Goal: Task Accomplishment & Management: Complete application form

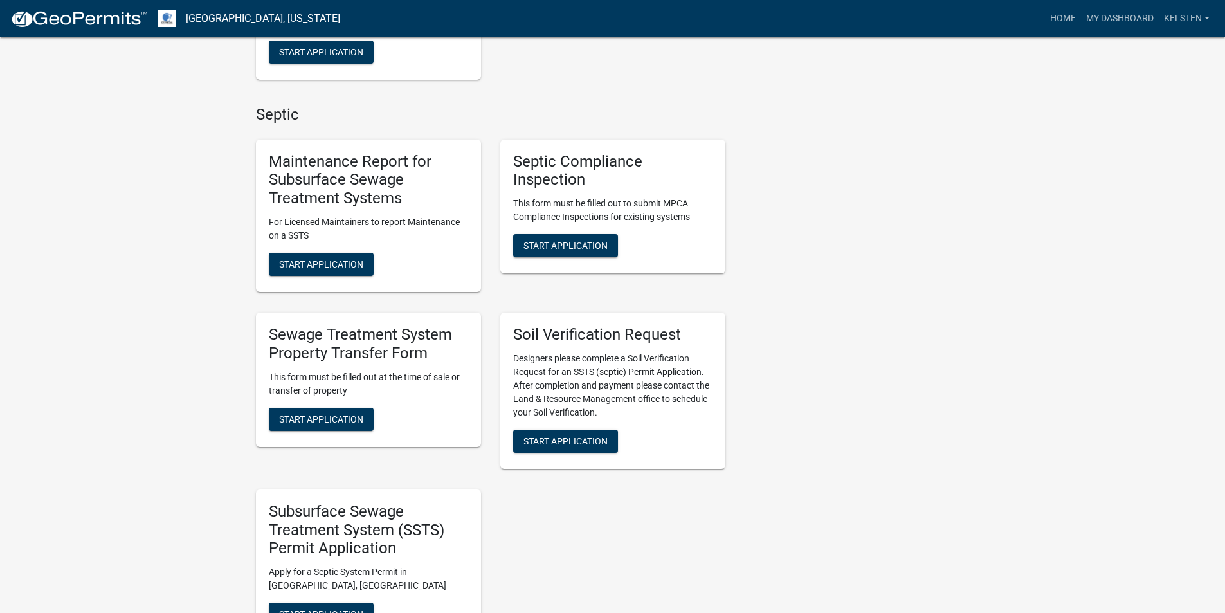
scroll to position [515, 0]
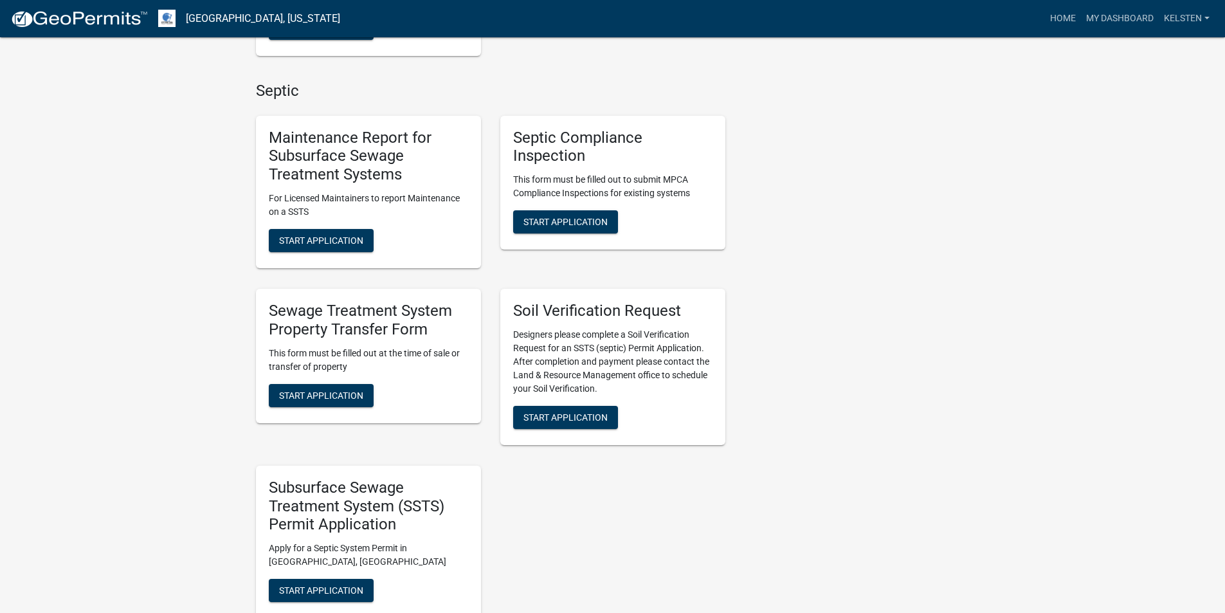
click at [329, 367] on p "This form must be filled out at the time of sale or transfer of property" at bounding box center [368, 360] width 199 height 27
click at [315, 395] on span "Start Application" at bounding box center [321, 395] width 84 height 10
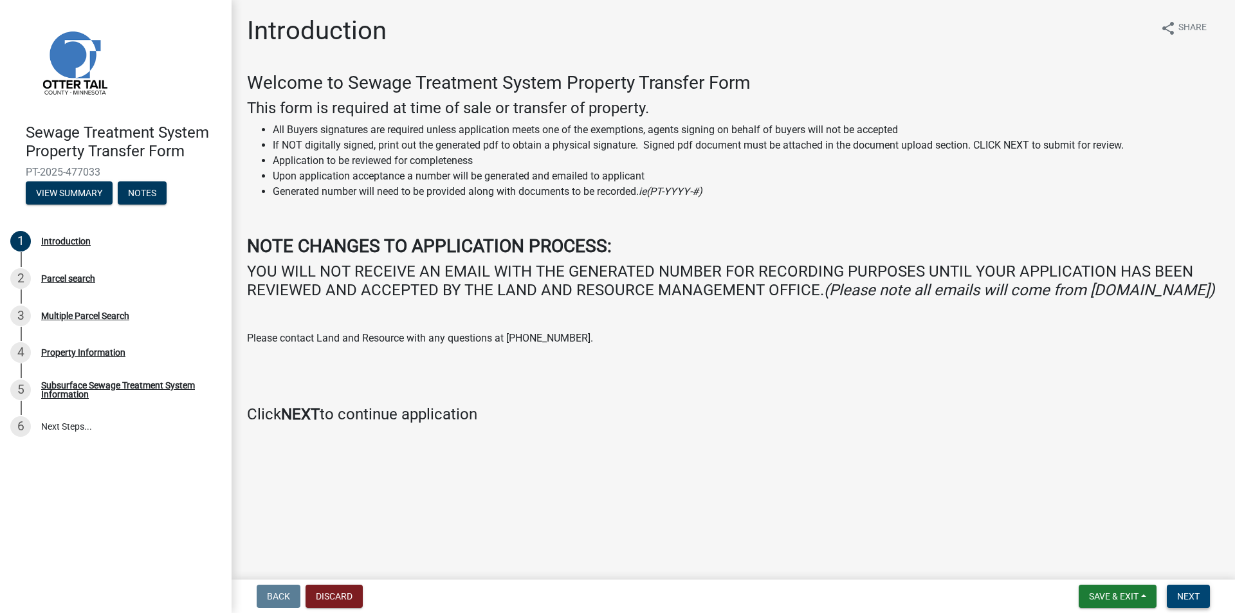
click at [1190, 598] on span "Next" at bounding box center [1188, 596] width 23 height 10
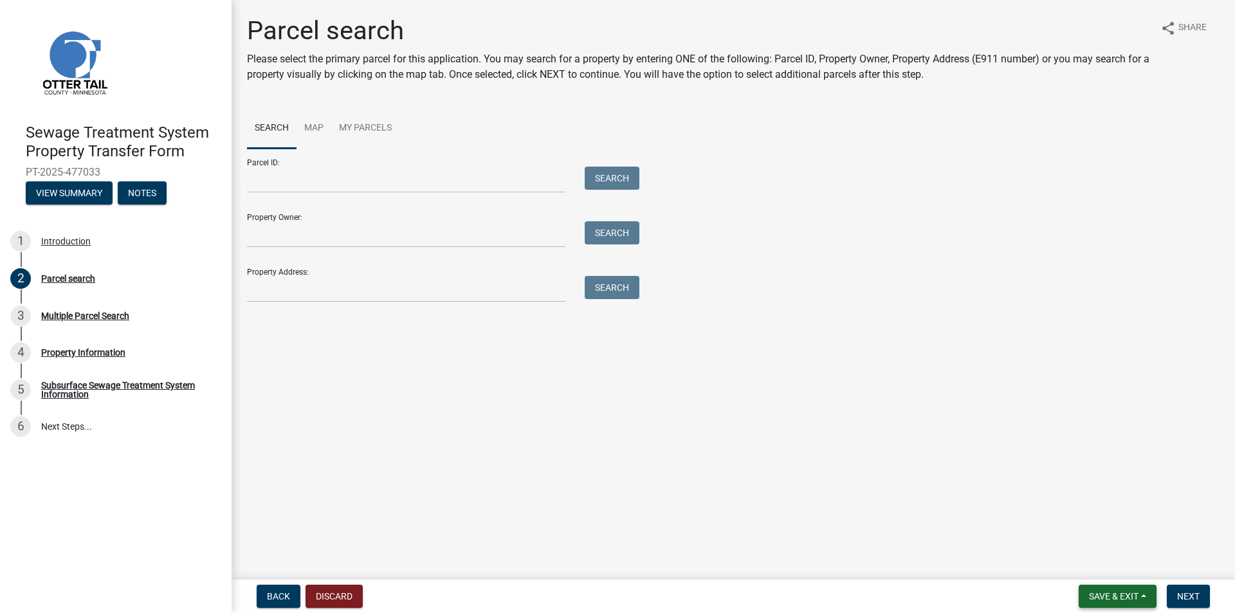
click at [1117, 592] on span "Save & Exit" at bounding box center [1114, 596] width 50 height 10
click at [1104, 563] on button "Save & Exit" at bounding box center [1105, 562] width 103 height 31
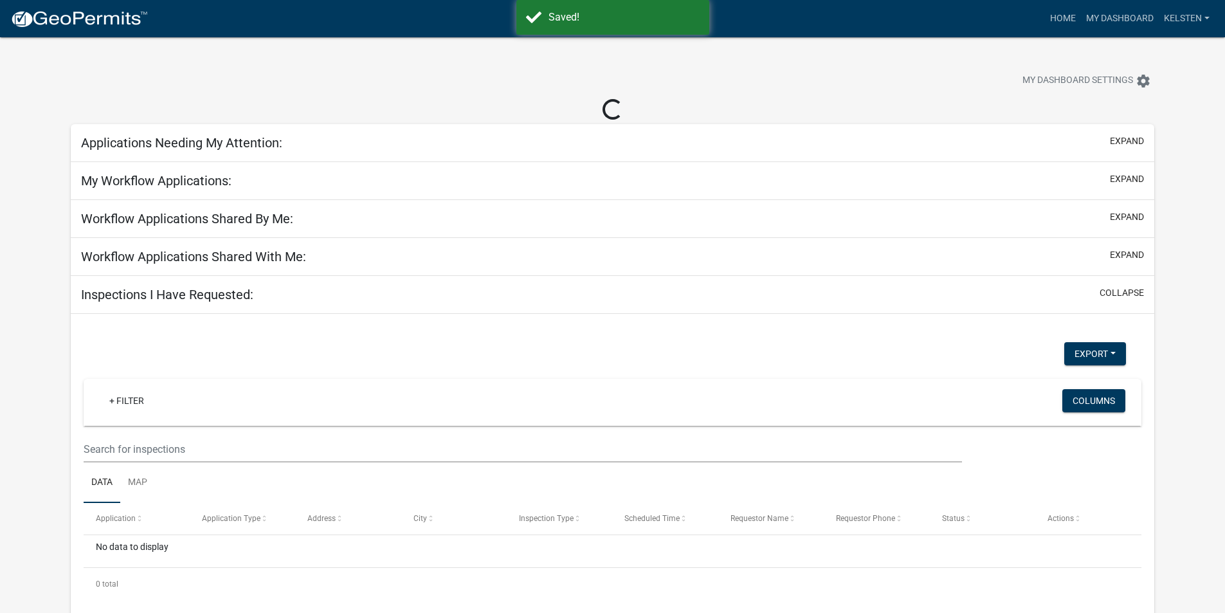
select select "3: 100"
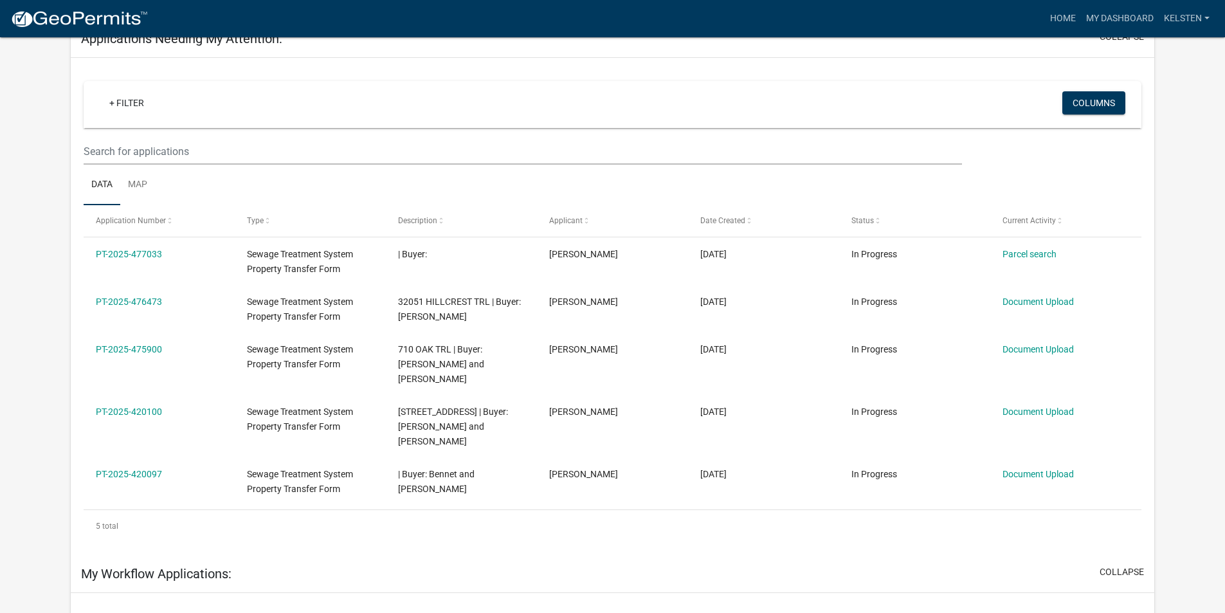
scroll to position [75, 0]
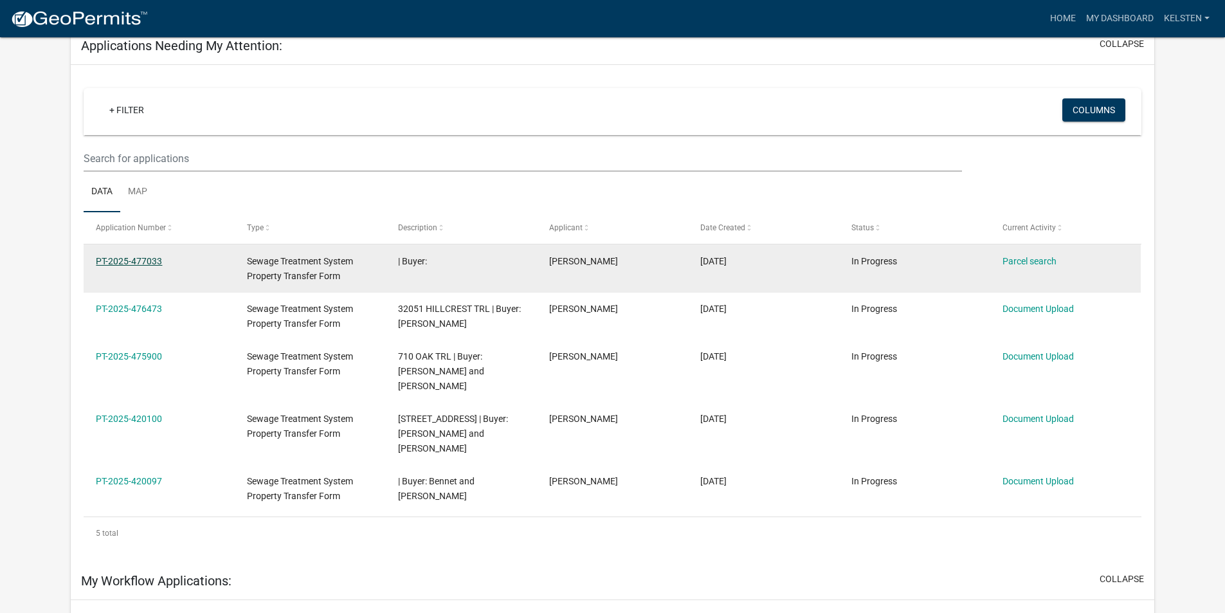
click at [127, 264] on link "PT-2025-477033" at bounding box center [129, 261] width 66 height 10
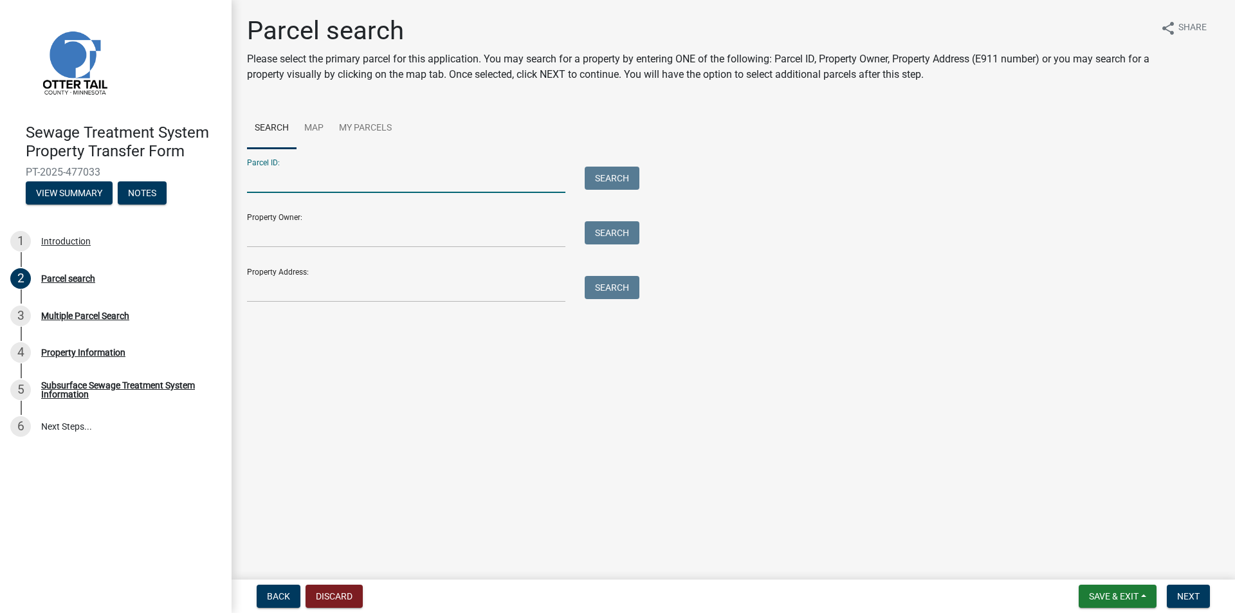
click at [274, 192] on input "Parcel ID:" at bounding box center [406, 180] width 318 height 26
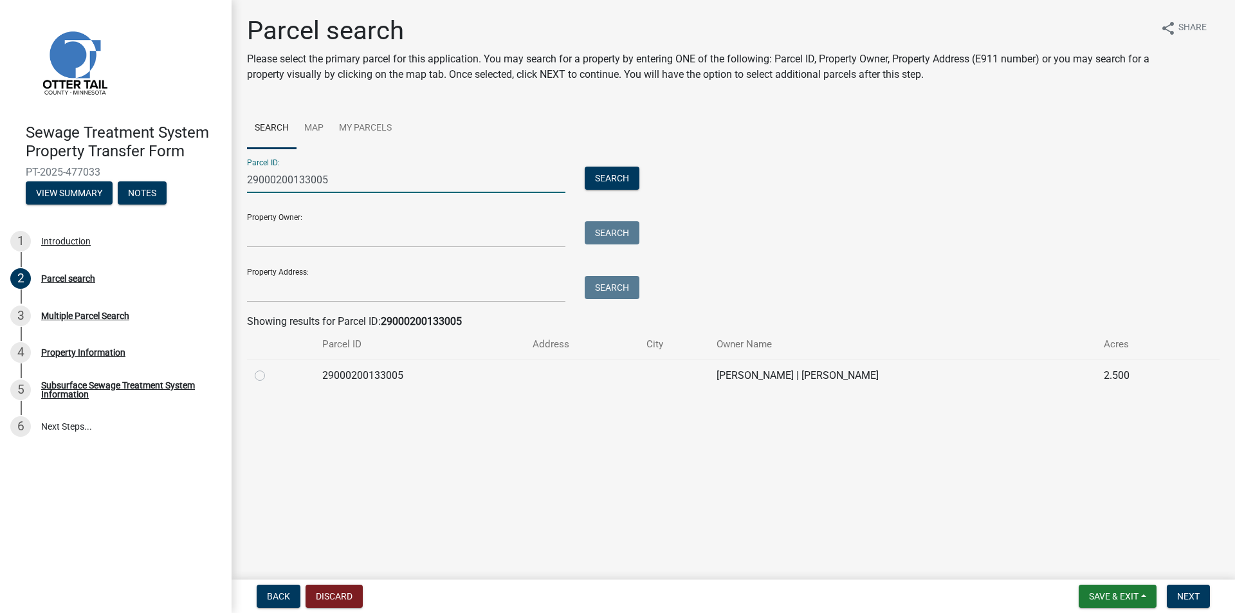
type input "29000200133005"
click at [270, 368] on label at bounding box center [270, 368] width 0 height 0
click at [270, 376] on input "radio" at bounding box center [274, 372] width 8 height 8
radio input "true"
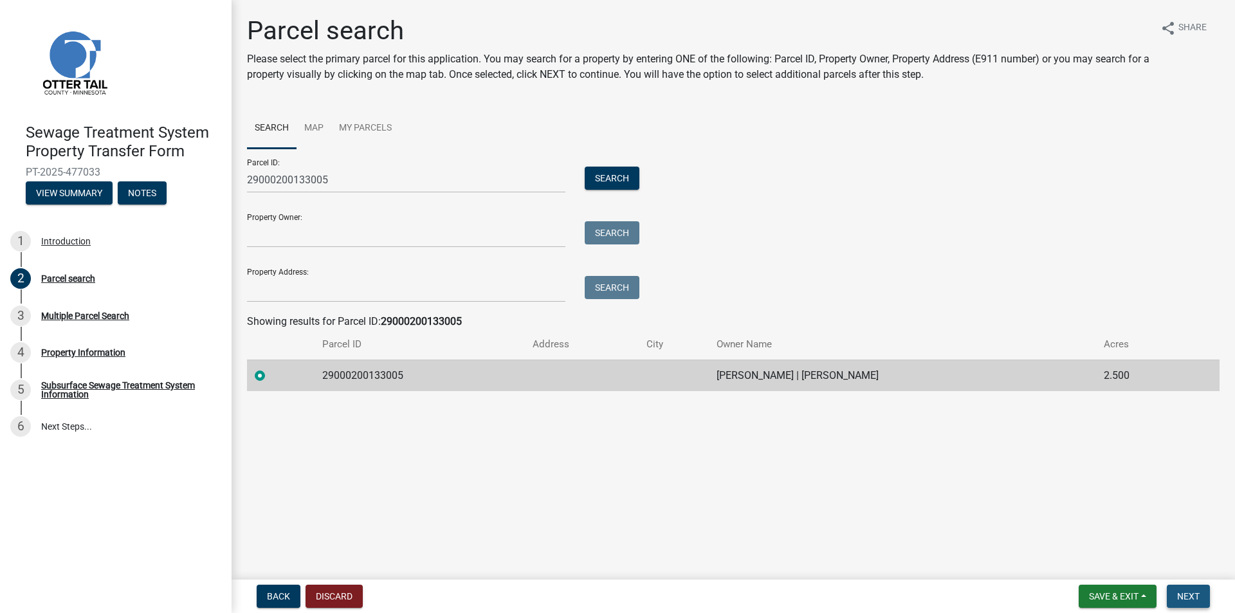
click at [1190, 594] on span "Next" at bounding box center [1188, 596] width 23 height 10
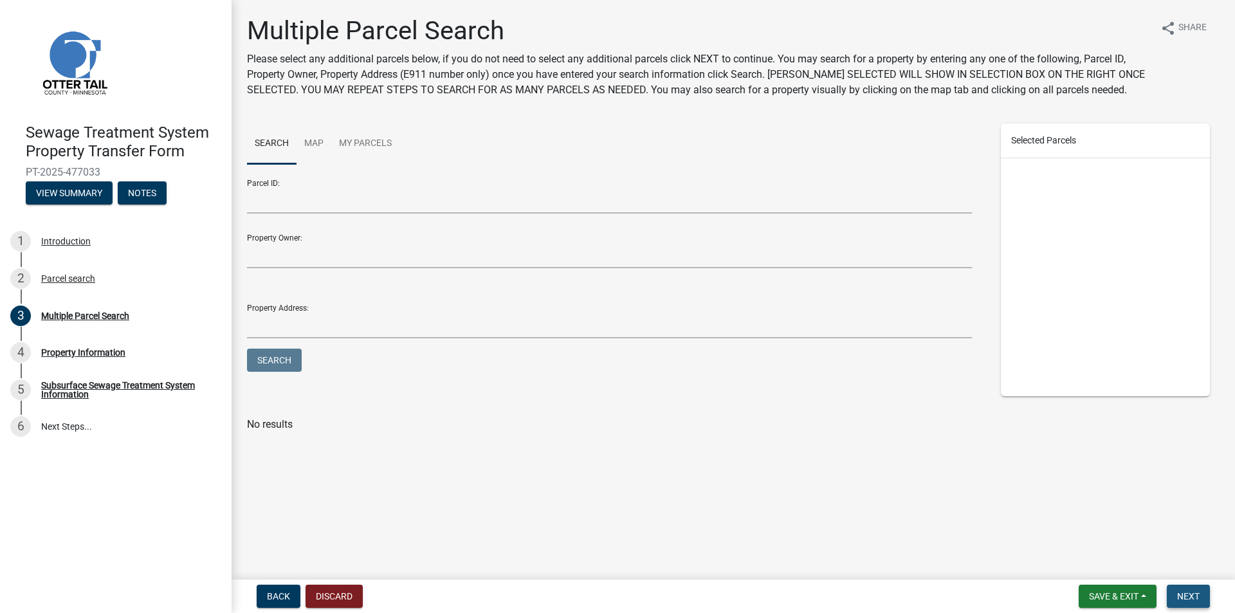
click at [1186, 600] on span "Next" at bounding box center [1188, 596] width 23 height 10
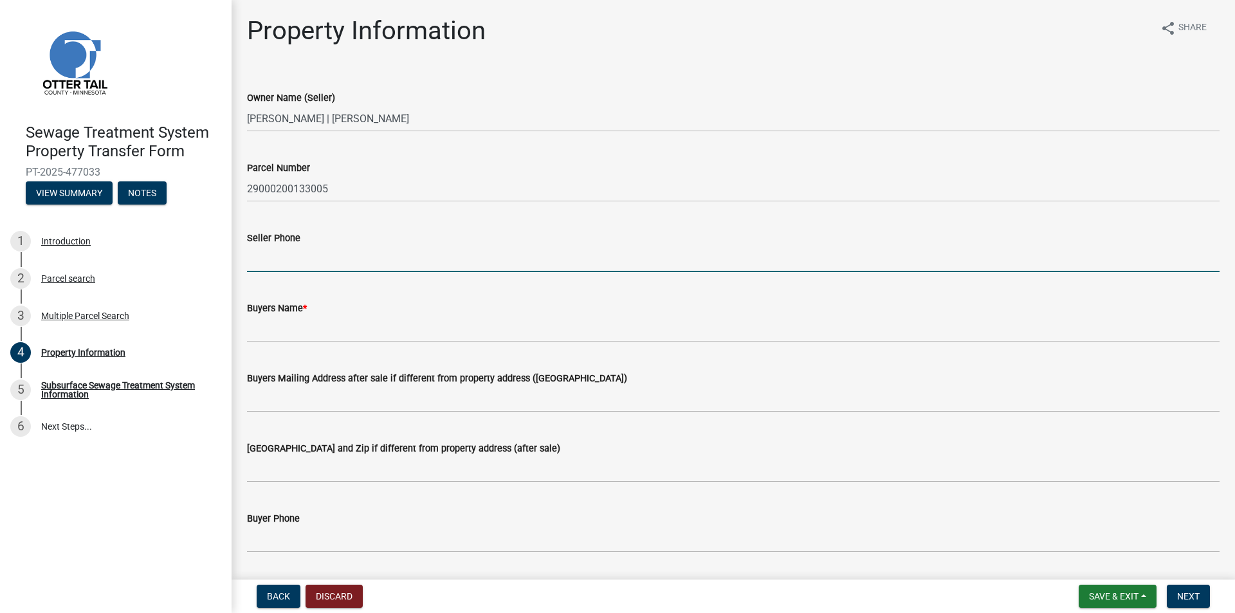
click at [269, 259] on input "Seller Phone" at bounding box center [733, 259] width 973 height 26
type input "8303889744"
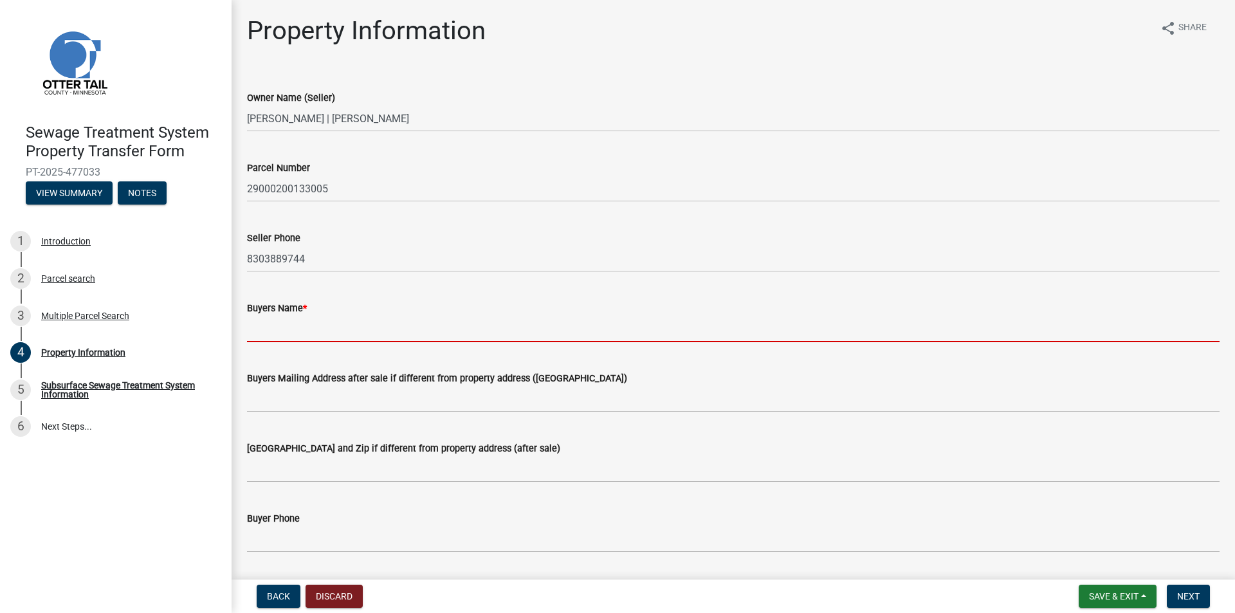
click at [280, 333] on input "Buyers Name *" at bounding box center [733, 329] width 973 height 26
type input "S"
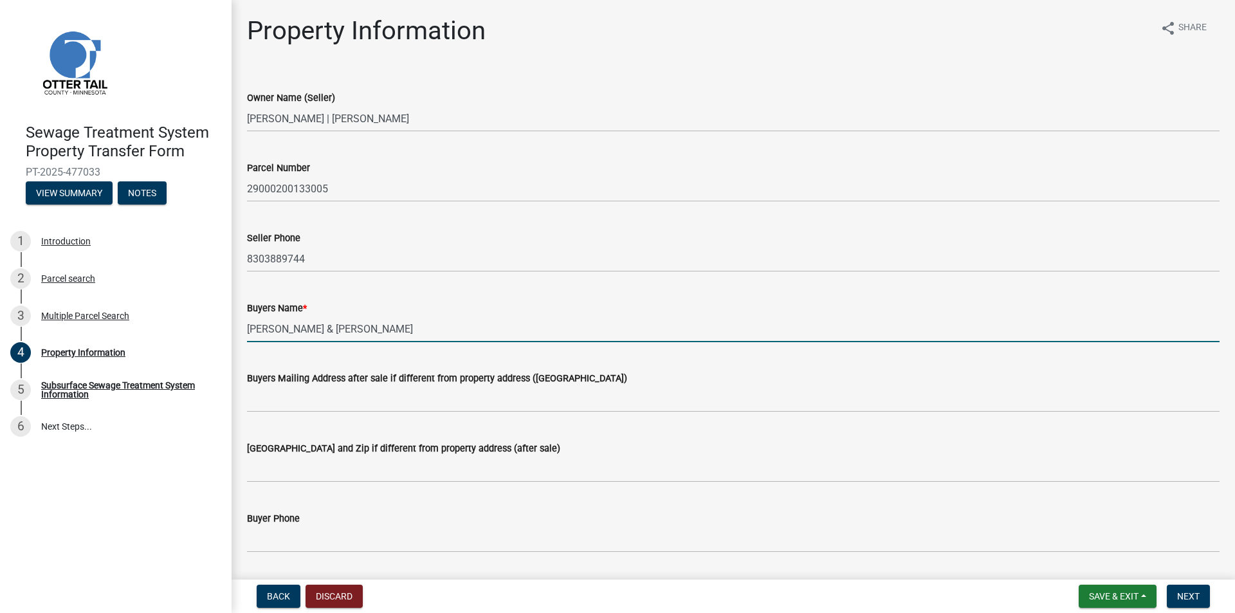
type input "[PERSON_NAME] & [PERSON_NAME]"
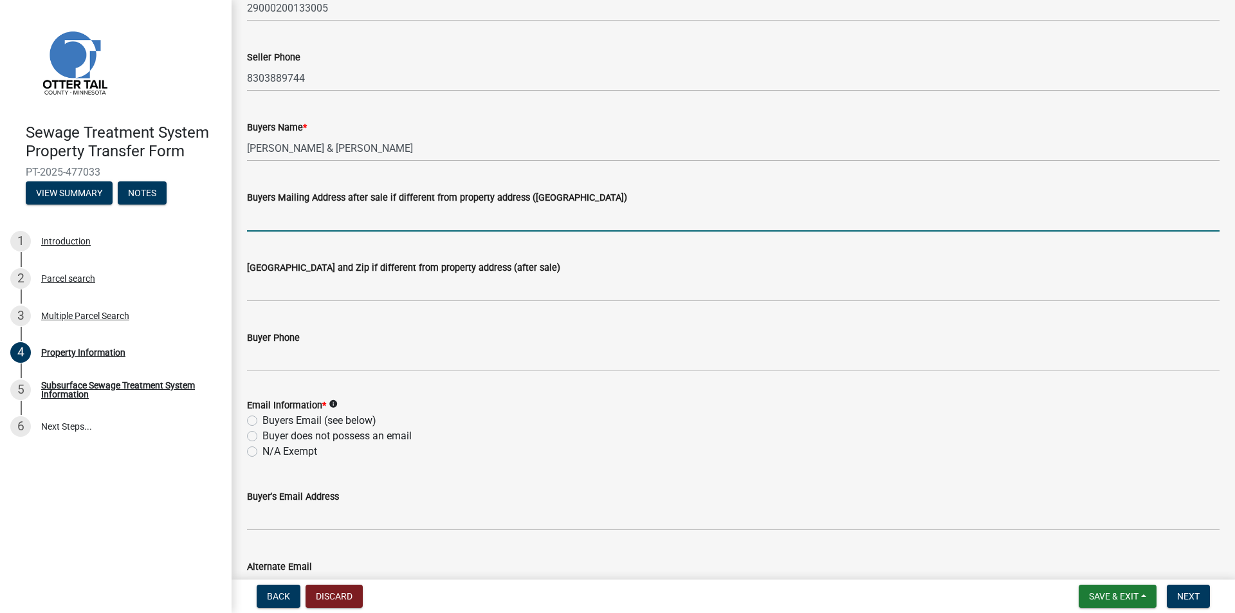
scroll to position [193, 0]
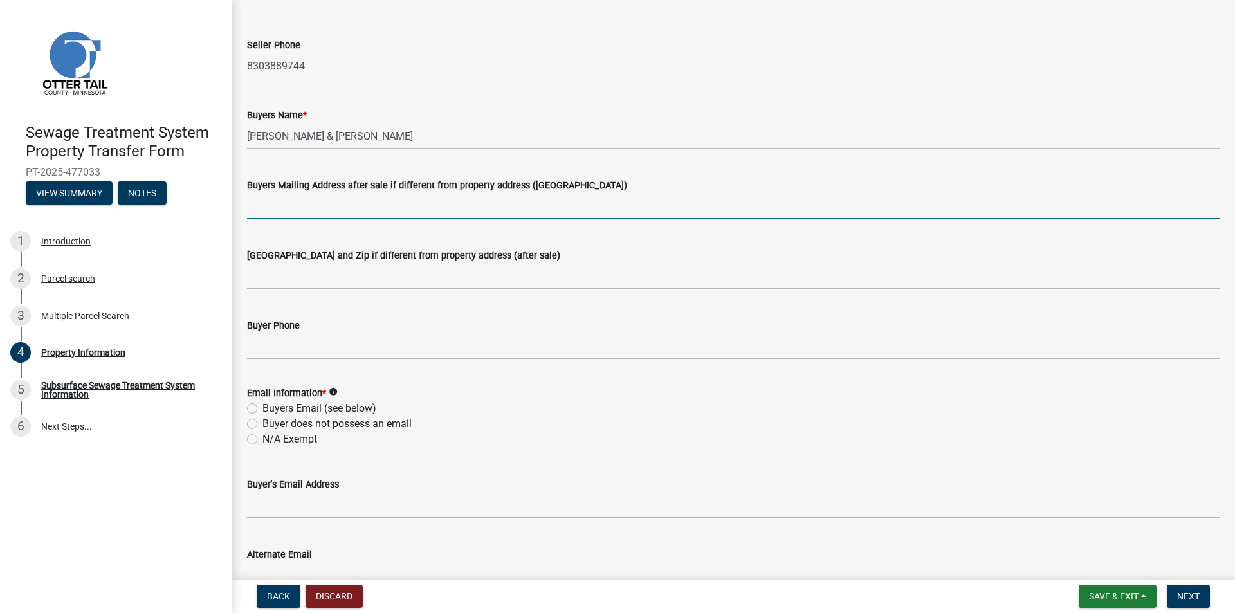
click at [286, 332] on div "Buyer Phone" at bounding box center [733, 325] width 973 height 15
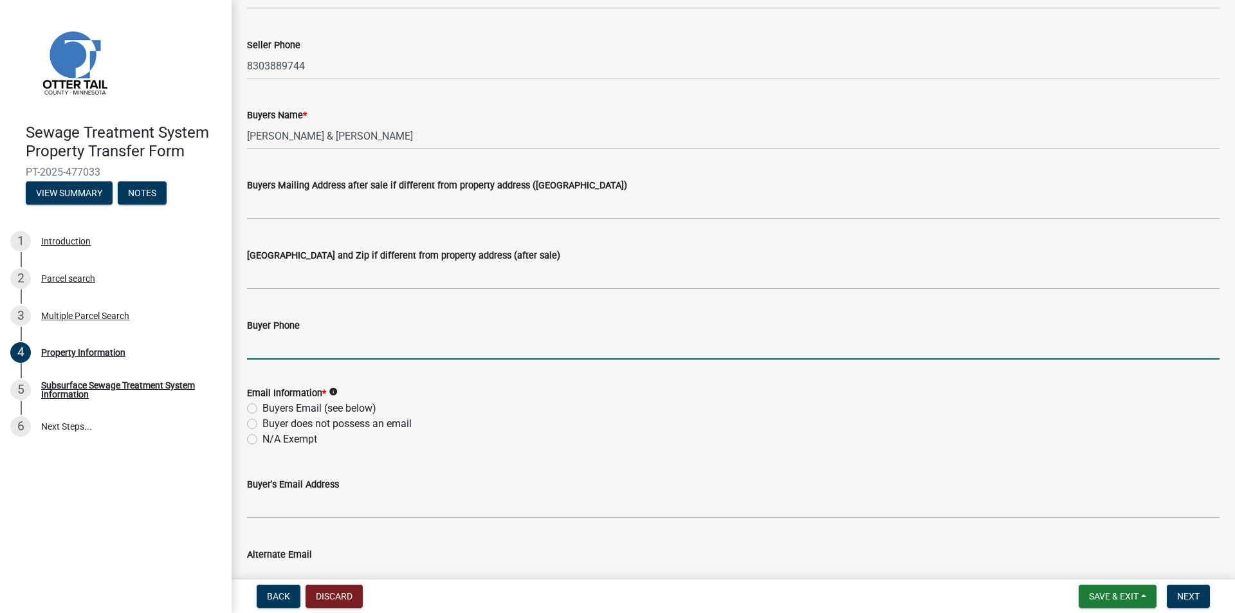
click at [286, 342] on input "Buyer Phone" at bounding box center [733, 346] width 973 height 26
type input "7017153928"
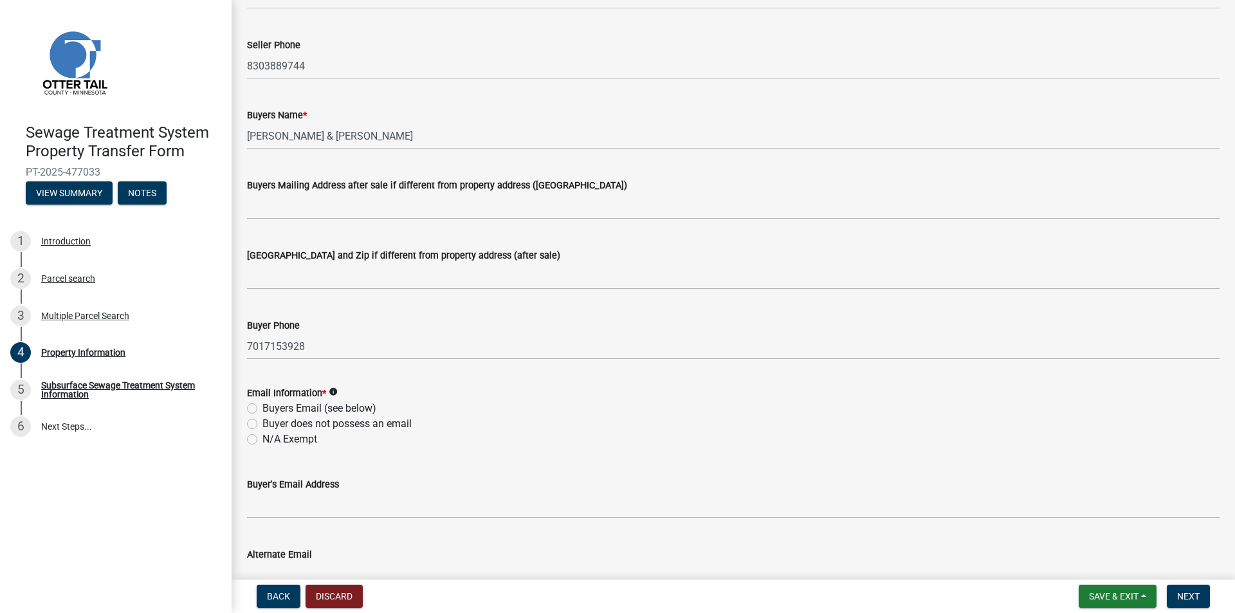
click at [304, 408] on label "Buyers Email (see below)" at bounding box center [319, 408] width 114 height 15
click at [271, 408] on input "Buyers Email (see below)" at bounding box center [266, 405] width 8 height 8
radio input "true"
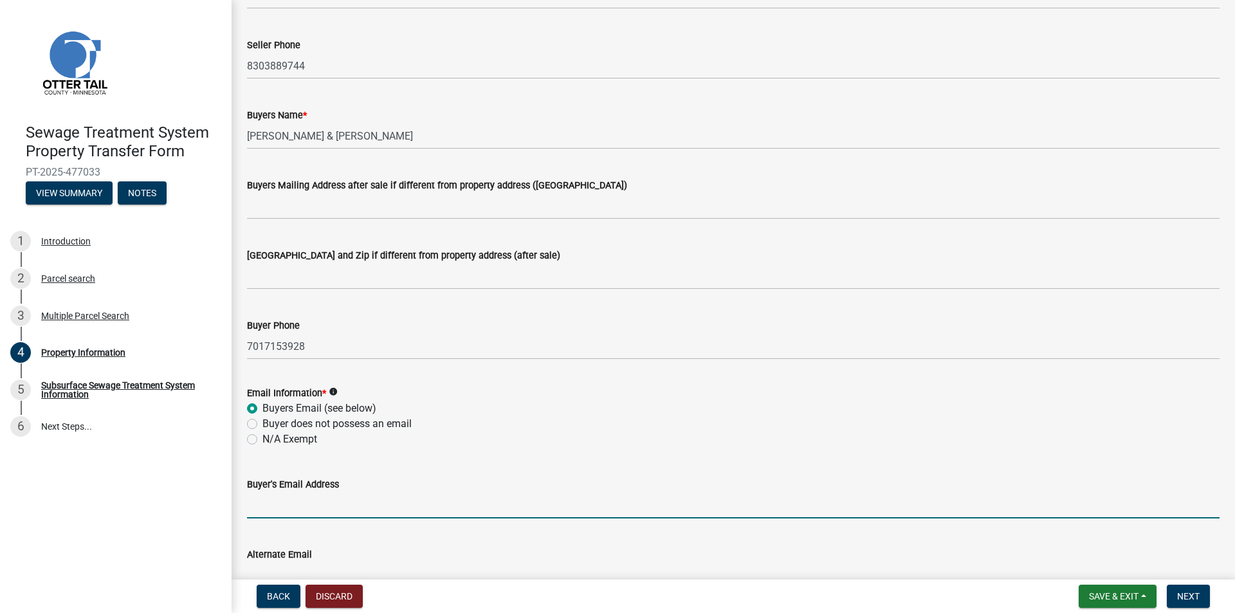
click at [264, 512] on input "Buyer's Email Address" at bounding box center [733, 505] width 973 height 26
type input "[PERSON_NAME][EMAIL_ADDRESS][PERSON_NAME][DOMAIN_NAME]"
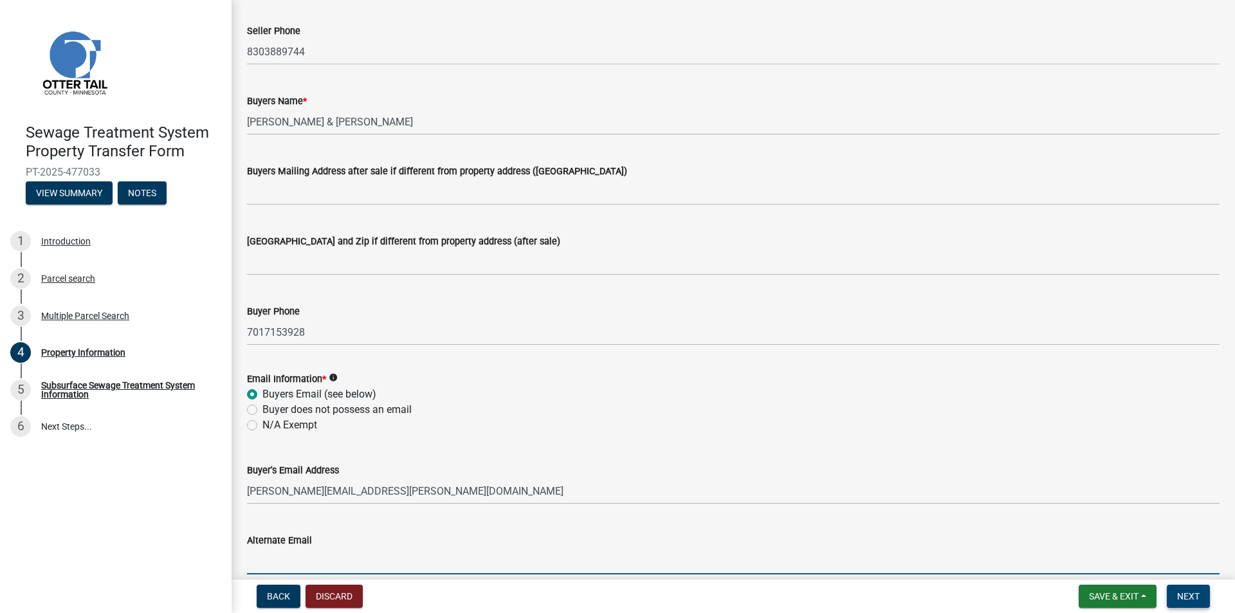
click at [1198, 587] on button "Next" at bounding box center [1188, 596] width 43 height 23
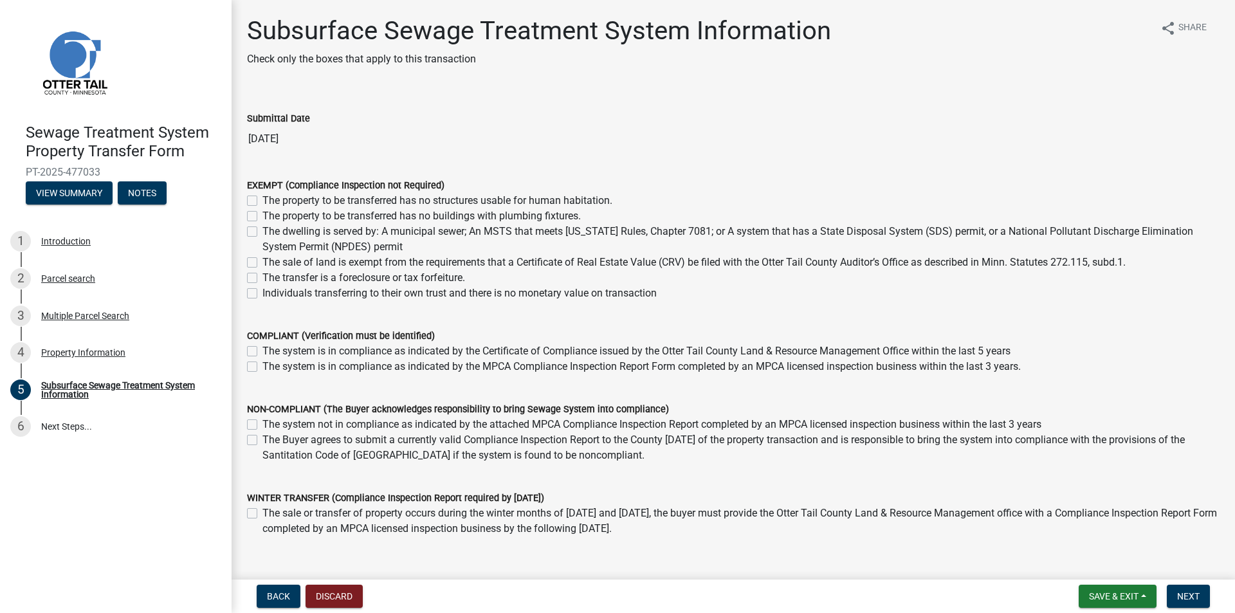
click at [431, 205] on label "The property to be transferred has no structures usable for human habitation." at bounding box center [437, 200] width 350 height 15
click at [271, 201] on input "The property to be transferred has no structures usable for human habitation." at bounding box center [266, 197] width 8 height 8
checkbox input "true"
checkbox input "false"
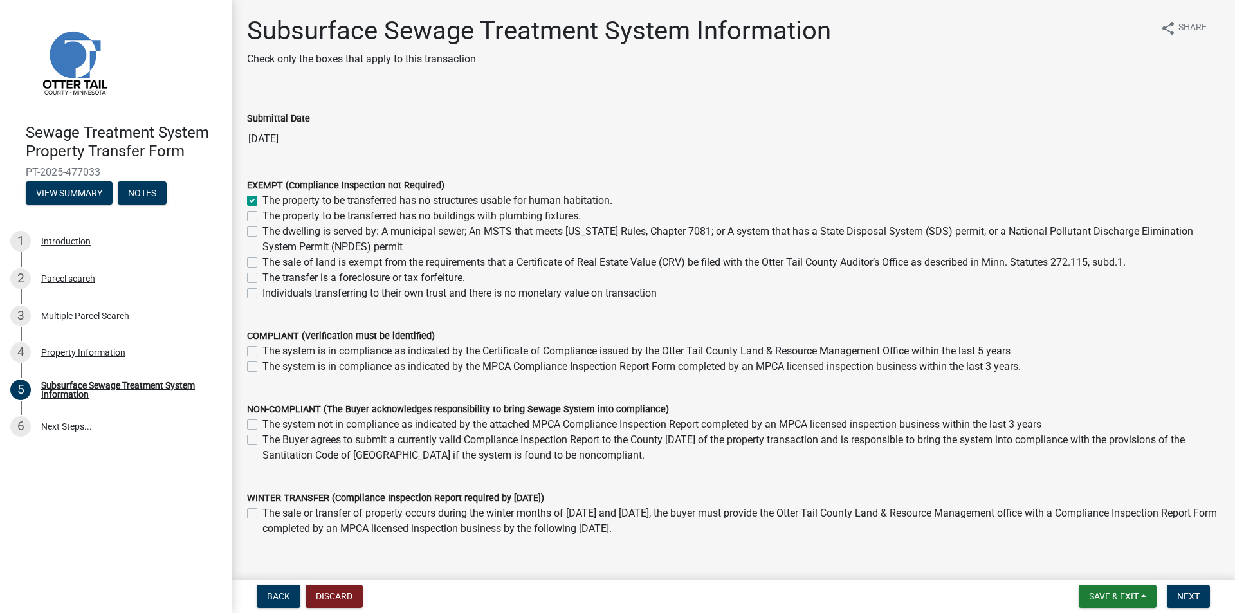
checkbox input "false"
click at [1191, 591] on span "Next" at bounding box center [1188, 596] width 23 height 10
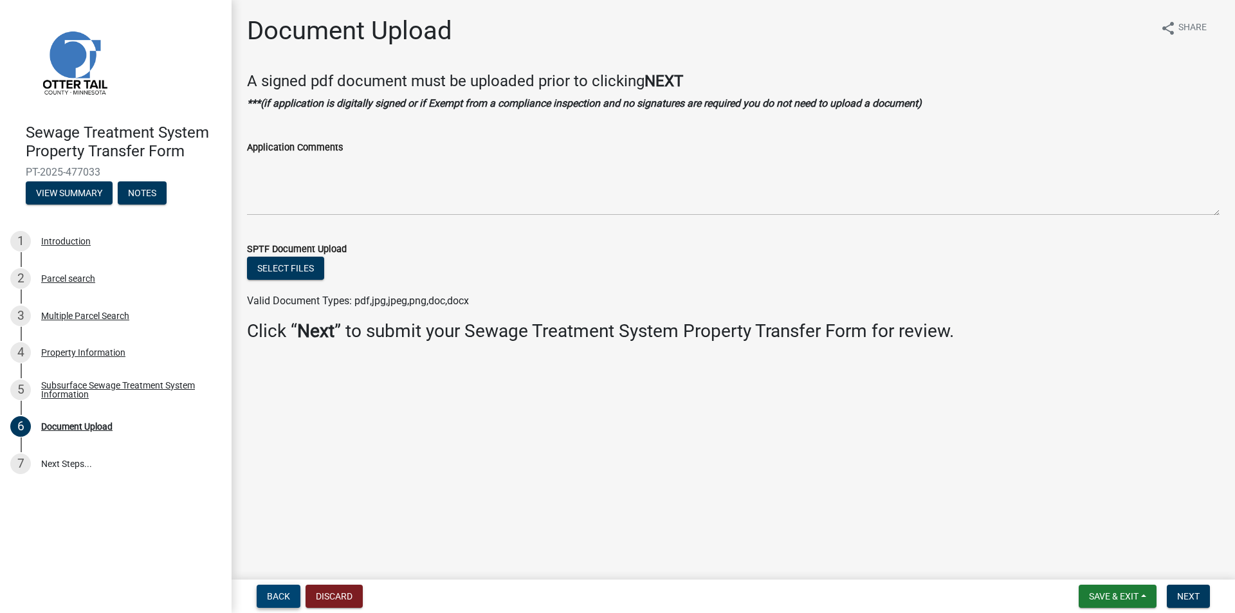
click at [287, 596] on span "Back" at bounding box center [278, 596] width 23 height 10
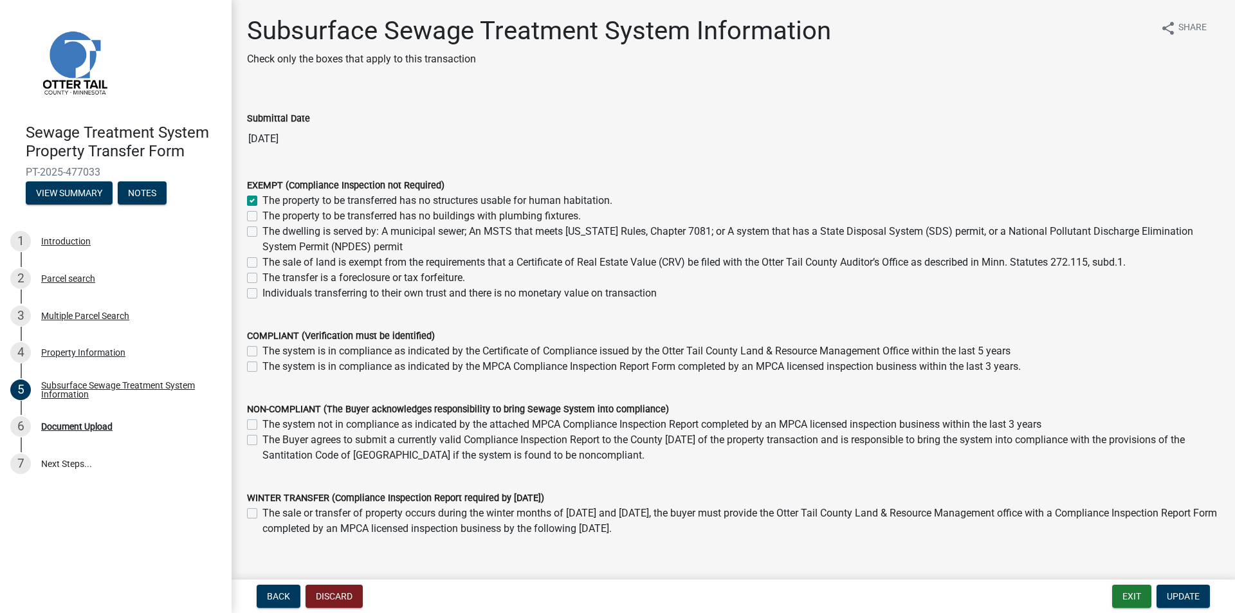
click at [273, 196] on label "The property to be transferred has no structures usable for human habitation." at bounding box center [437, 200] width 350 height 15
click at [271, 196] on input "The property to be transferred has no structures usable for human habitation." at bounding box center [266, 197] width 8 height 8
checkbox input "false"
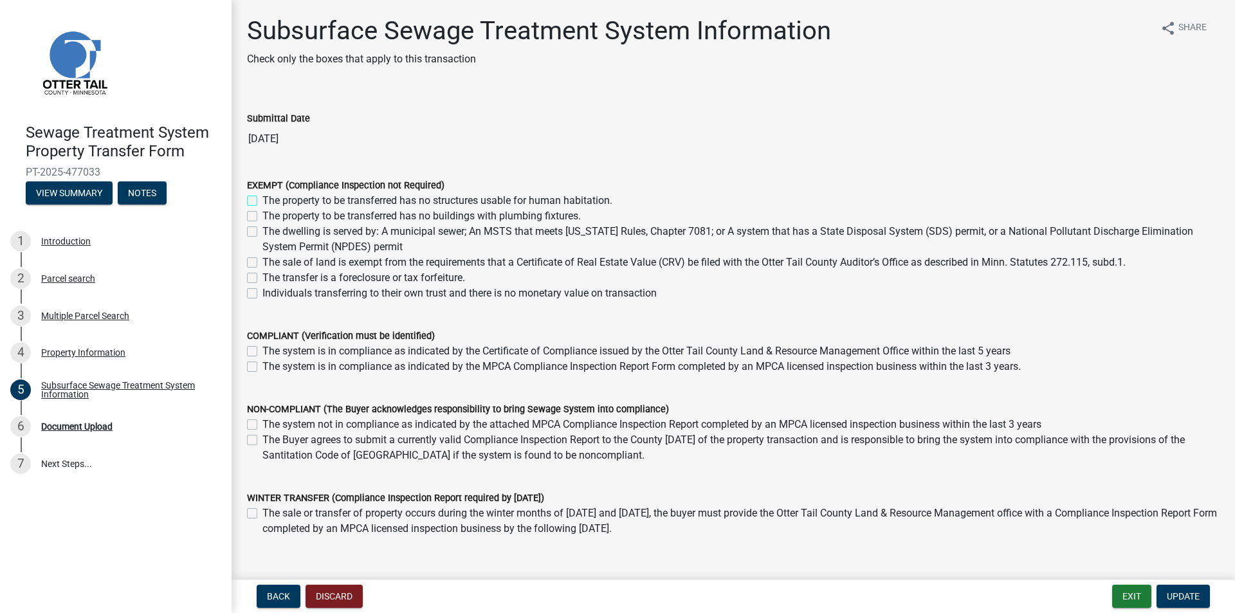
checkbox input "false"
click at [273, 196] on label "The property to be transferred has no structures usable for human habitation." at bounding box center [437, 200] width 350 height 15
click at [271, 196] on input "The property to be transferred has no structures usable for human habitation." at bounding box center [266, 197] width 8 height 8
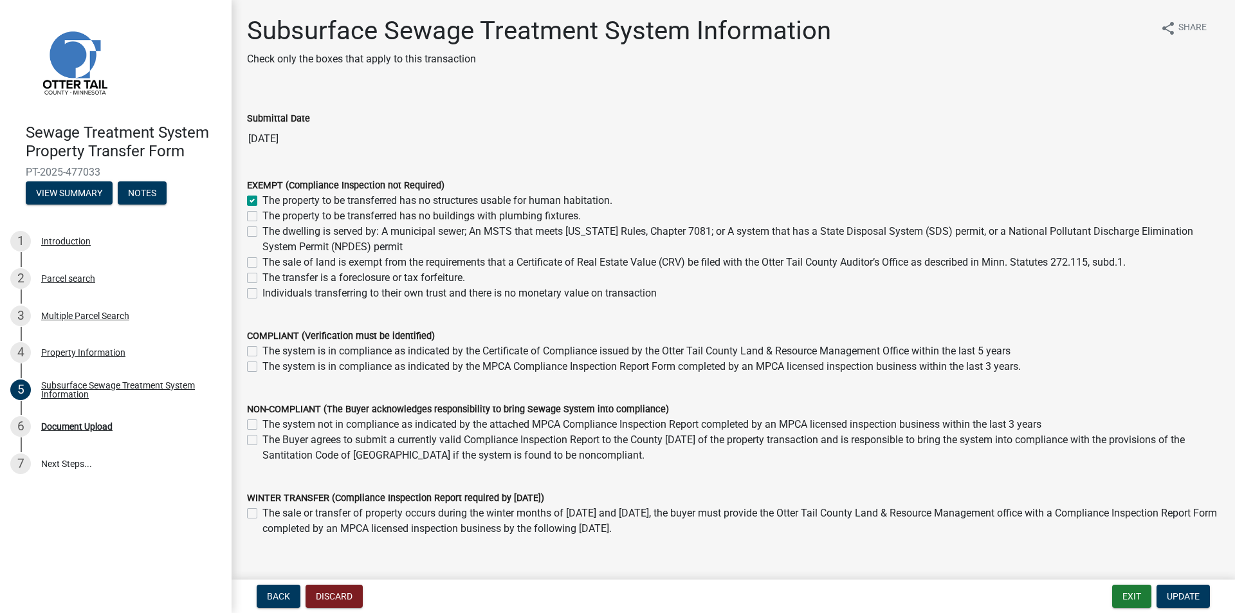
checkbox input "true"
checkbox input "false"
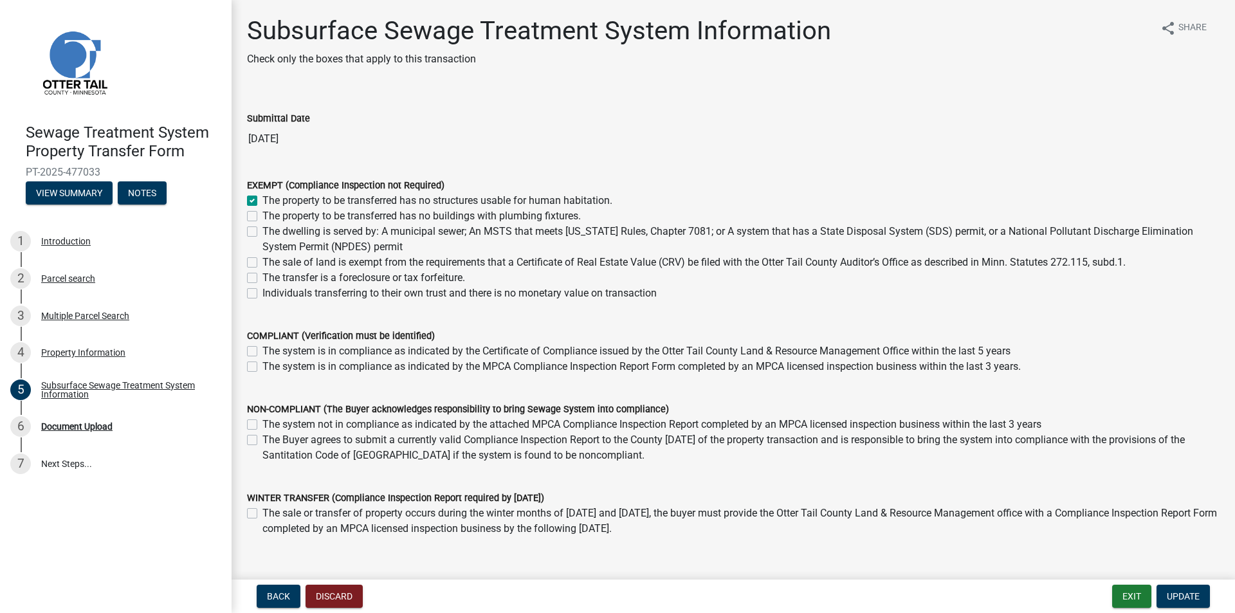
checkbox input "false"
click at [1191, 593] on span "Update" at bounding box center [1183, 596] width 33 height 10
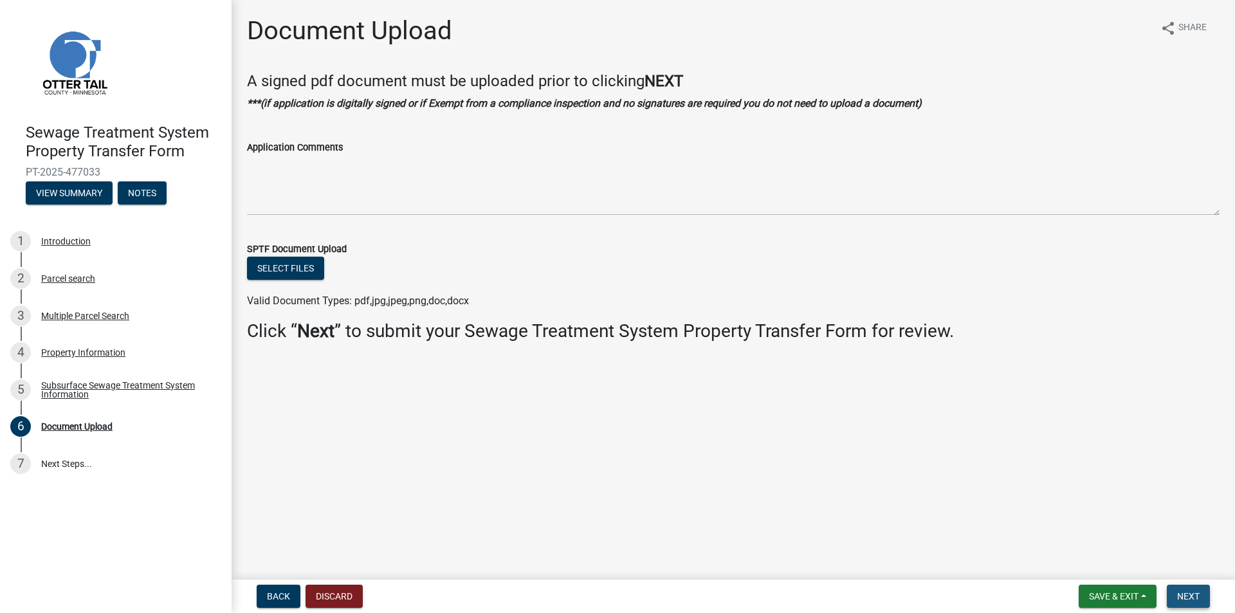
click at [1187, 596] on span "Next" at bounding box center [1188, 596] width 23 height 10
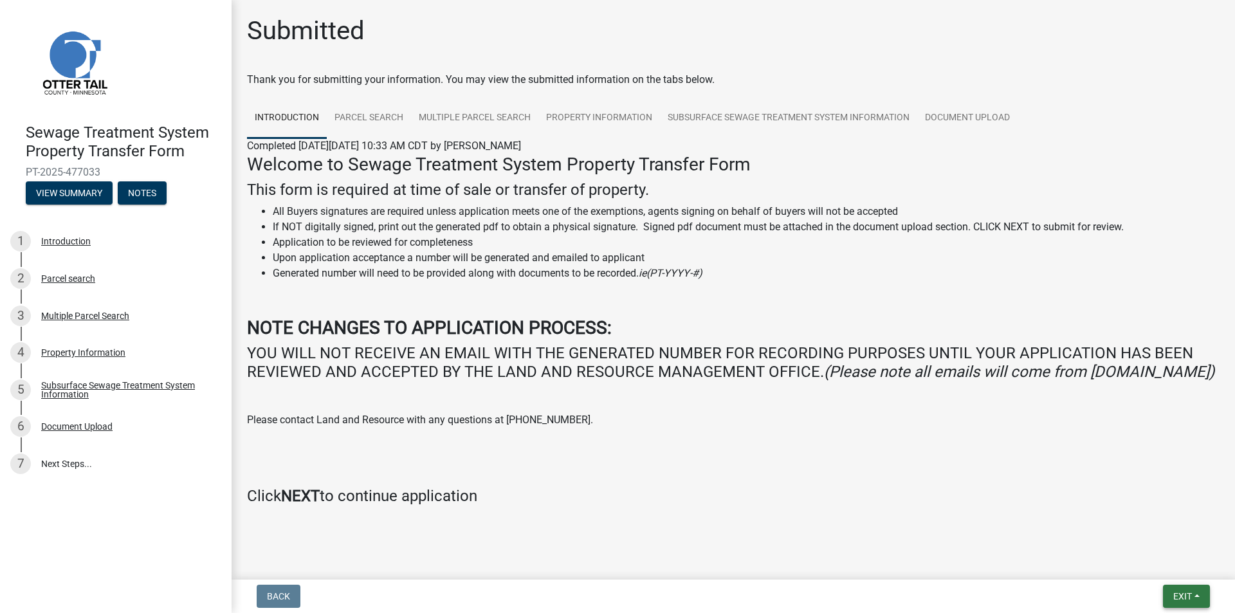
click at [1181, 596] on span "Exit" at bounding box center [1182, 596] width 19 height 10
click at [1145, 557] on button "Save & Exit" at bounding box center [1158, 562] width 103 height 31
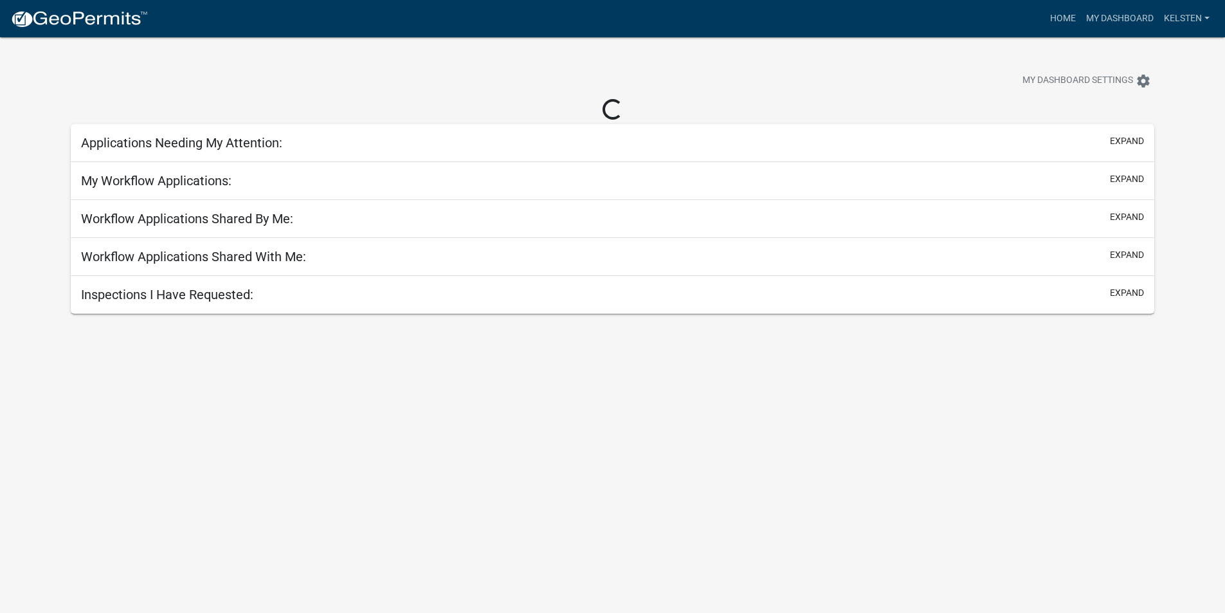
select select "3: 100"
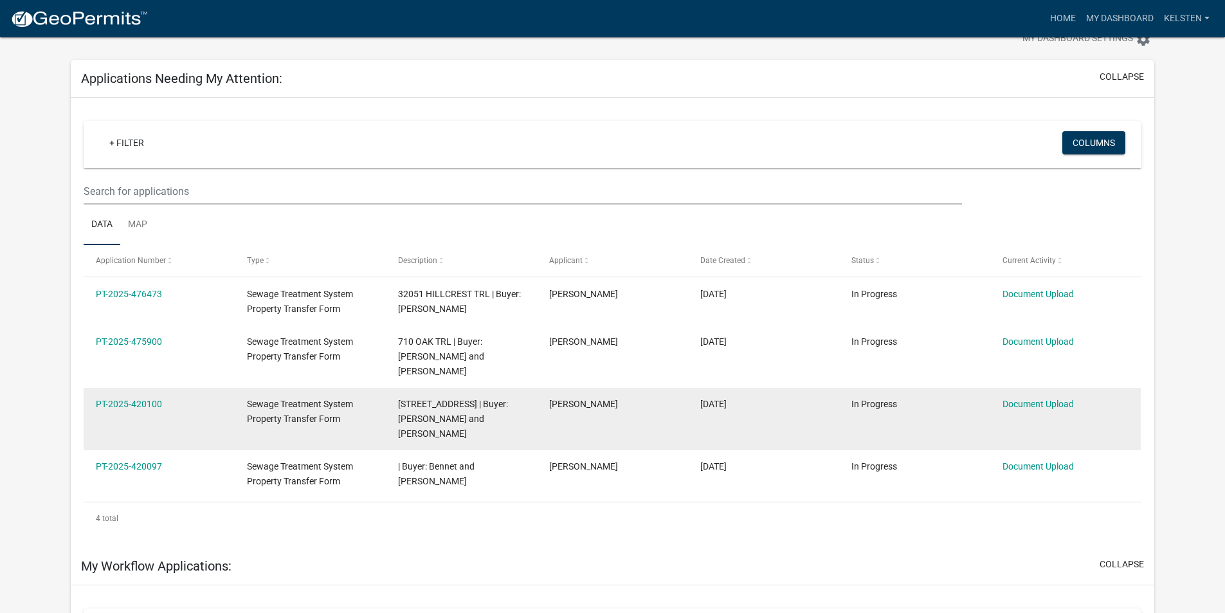
scroll to position [64, 0]
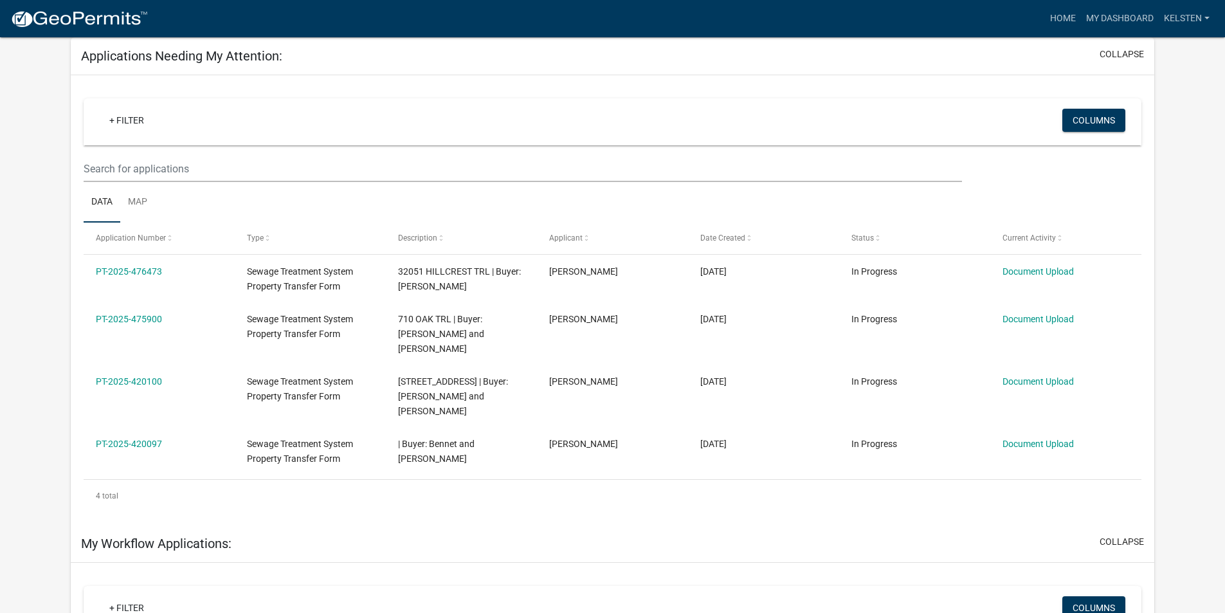
click at [24, 19] on img at bounding box center [79, 19] width 138 height 19
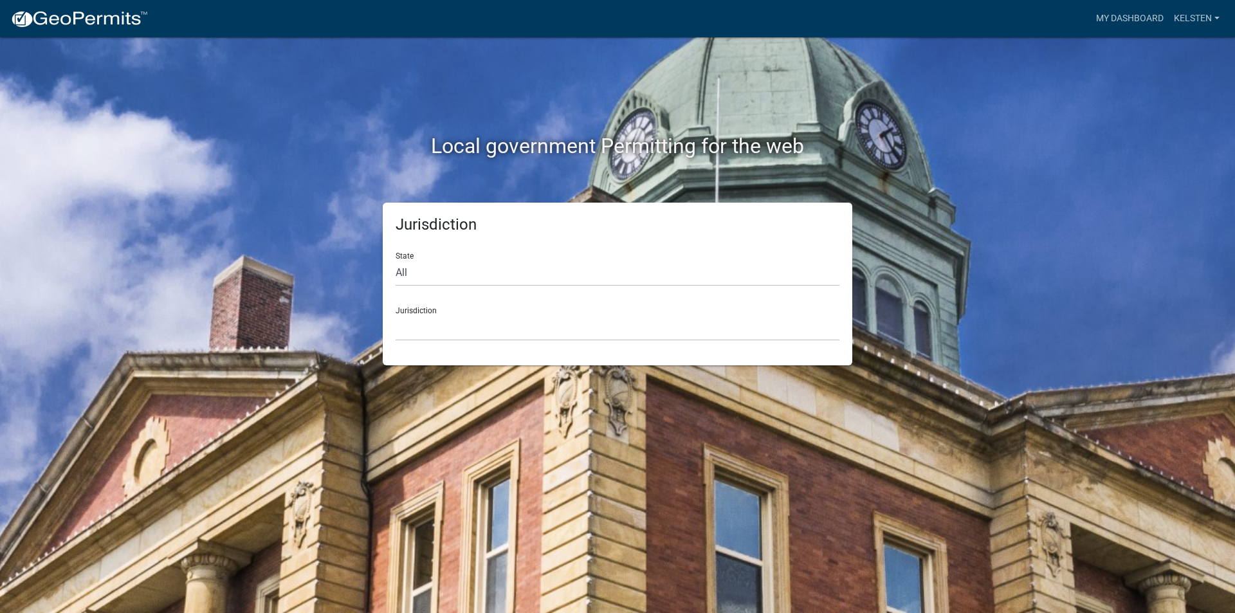
click at [442, 258] on div "State All [US_STATE] [US_STATE] [US_STATE] [US_STATE] [US_STATE] [US_STATE] [US…" at bounding box center [618, 264] width 444 height 44
click at [444, 271] on select "All [US_STATE] [US_STATE] [US_STATE] [US_STATE] [US_STATE] [US_STATE] [US_STATE…" at bounding box center [618, 273] width 444 height 26
select select "[US_STATE]"
click at [396, 260] on select "All [US_STATE] [US_STATE] [US_STATE] [US_STATE] [US_STATE] [US_STATE] [US_STATE…" at bounding box center [618, 273] width 444 height 26
drag, startPoint x: 452, startPoint y: 306, endPoint x: 443, endPoint y: 316, distance: 13.2
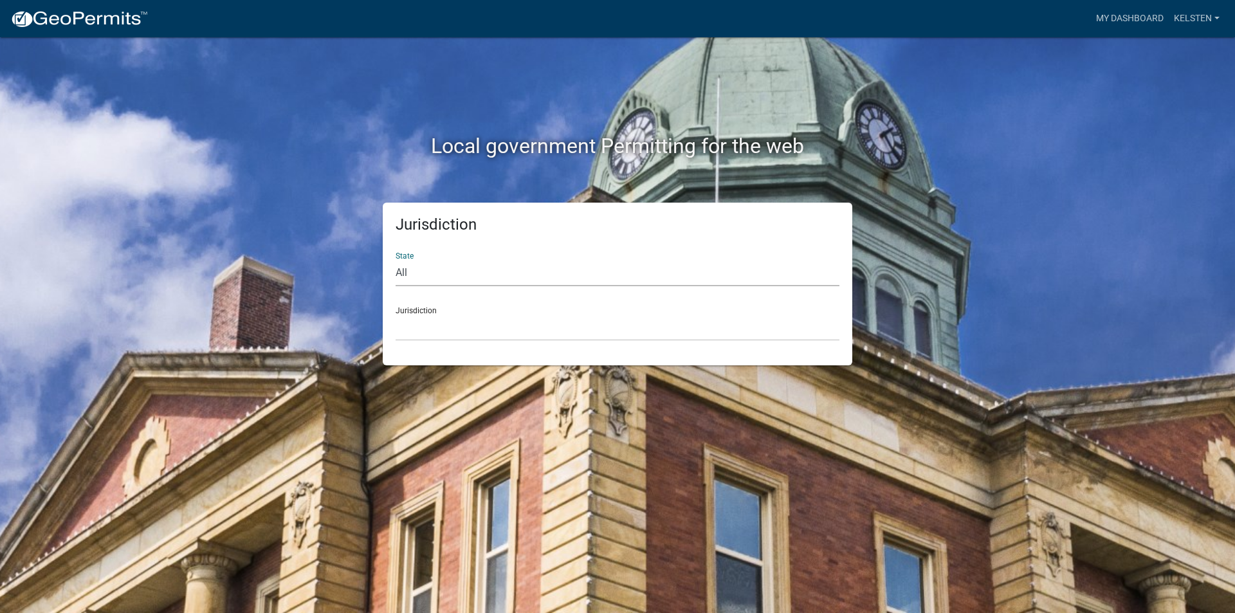
click at [453, 306] on div "Jurisdiction [GEOGRAPHIC_DATA], [US_STATE] [GEOGRAPHIC_DATA], [US_STATE] [GEOGR…" at bounding box center [618, 319] width 444 height 44
click at [437, 320] on select "[GEOGRAPHIC_DATA], [US_STATE] [GEOGRAPHIC_DATA], [US_STATE] [GEOGRAPHIC_DATA], …" at bounding box center [618, 328] width 444 height 26
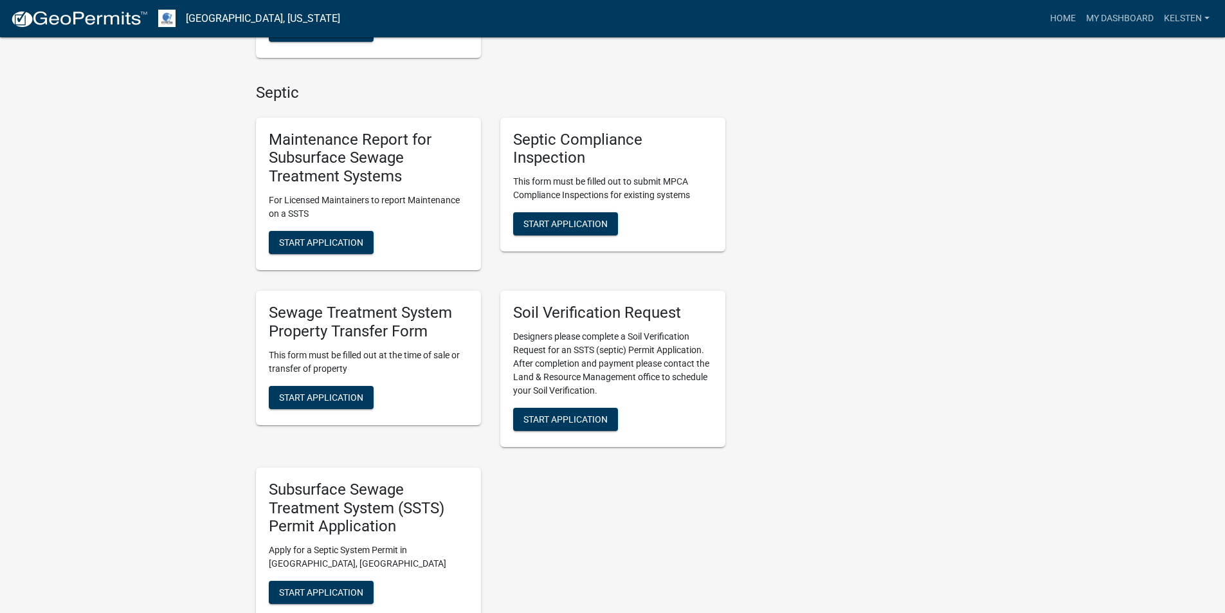
scroll to position [450, 0]
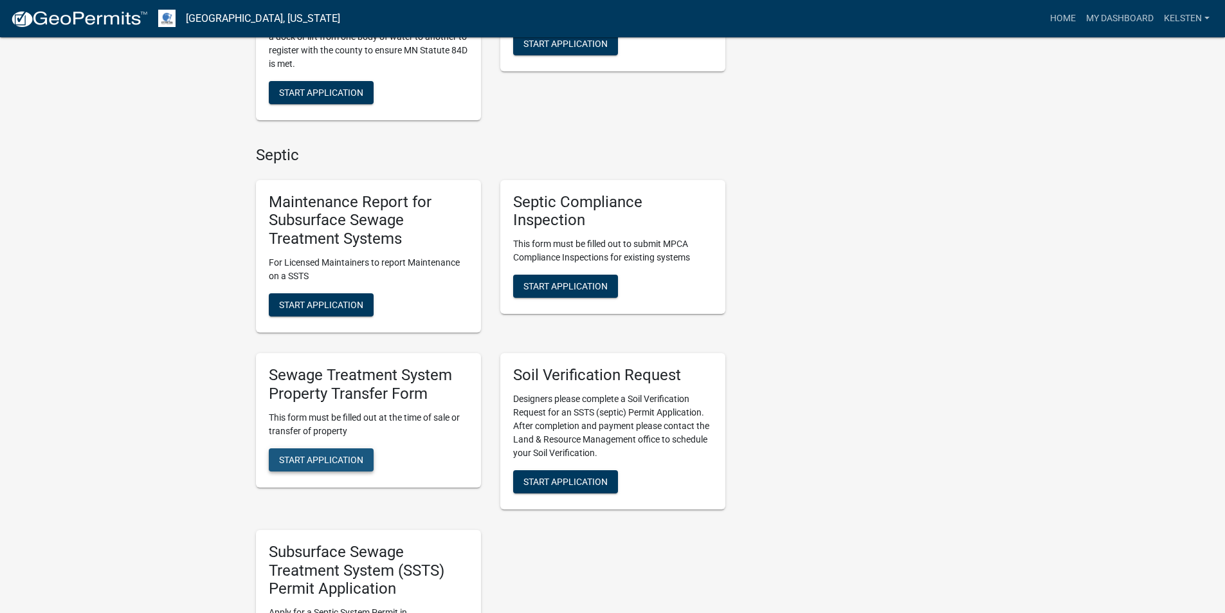
click at [340, 452] on button "Start Application" at bounding box center [321, 459] width 105 height 23
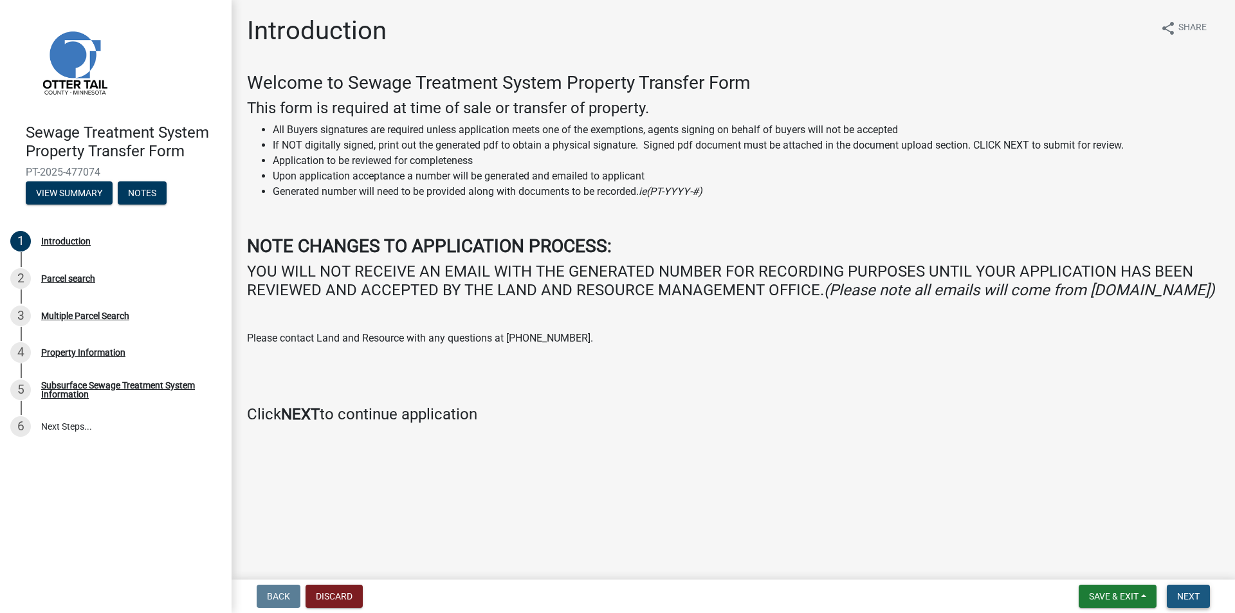
click at [1187, 597] on span "Next" at bounding box center [1188, 596] width 23 height 10
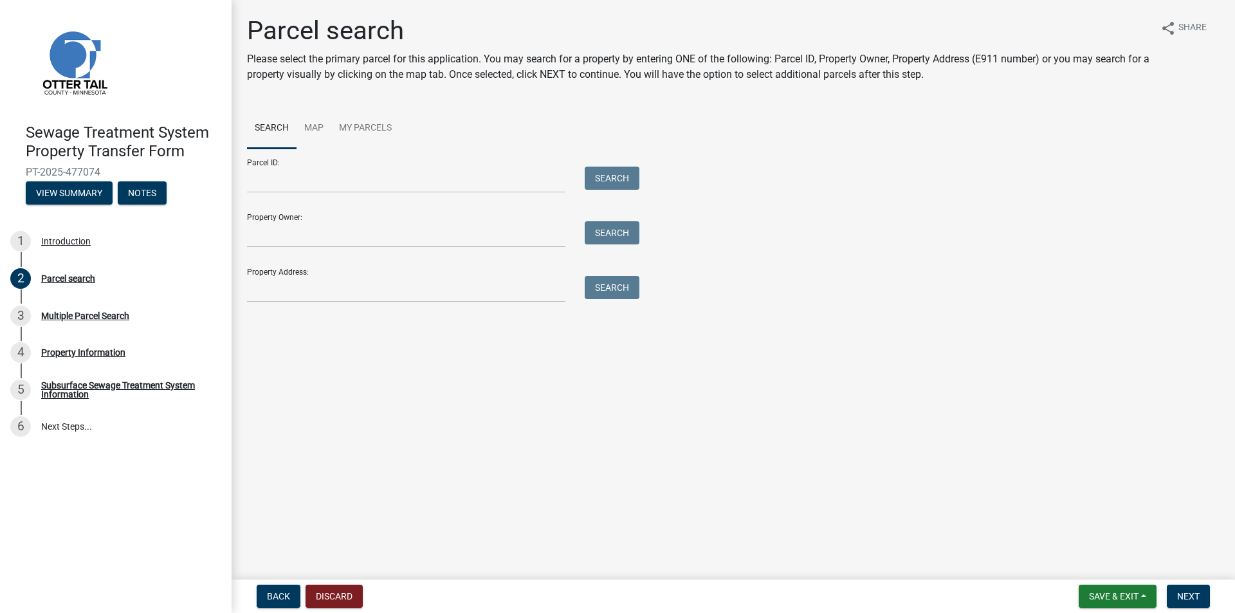
click at [316, 166] on div "Parcel ID: Search" at bounding box center [440, 171] width 386 height 44
click at [309, 169] on input "Parcel ID:" at bounding box center [406, 180] width 318 height 26
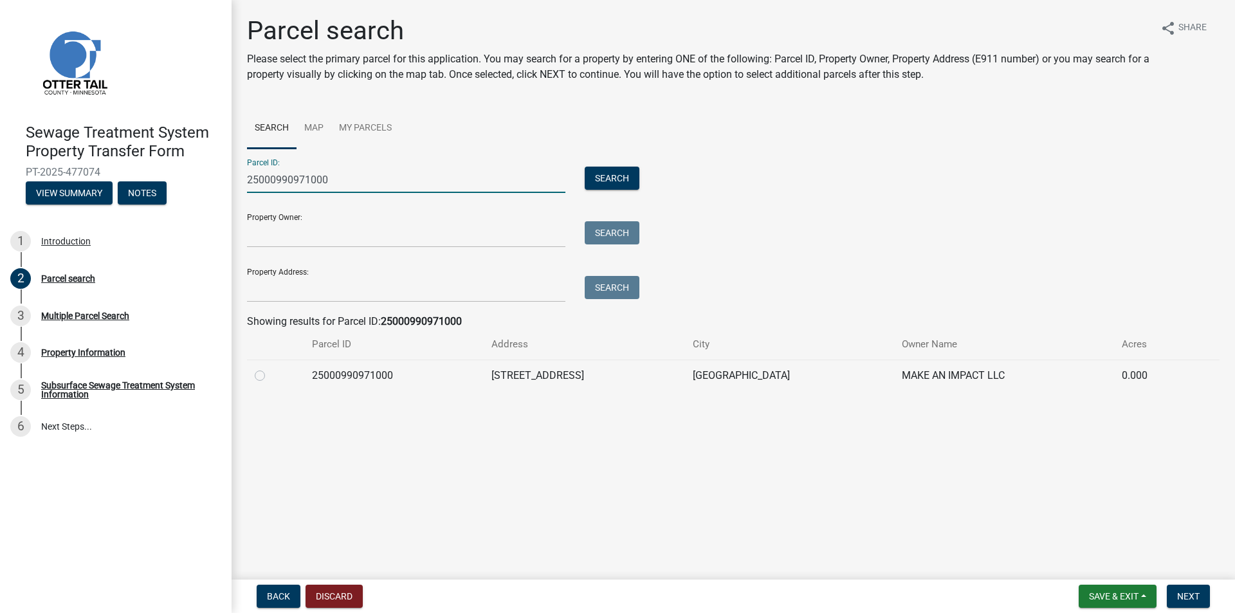
type input "25000990971000"
click at [270, 368] on label at bounding box center [270, 368] width 0 height 0
click at [270, 371] on input "radio" at bounding box center [274, 372] width 8 height 8
radio input "true"
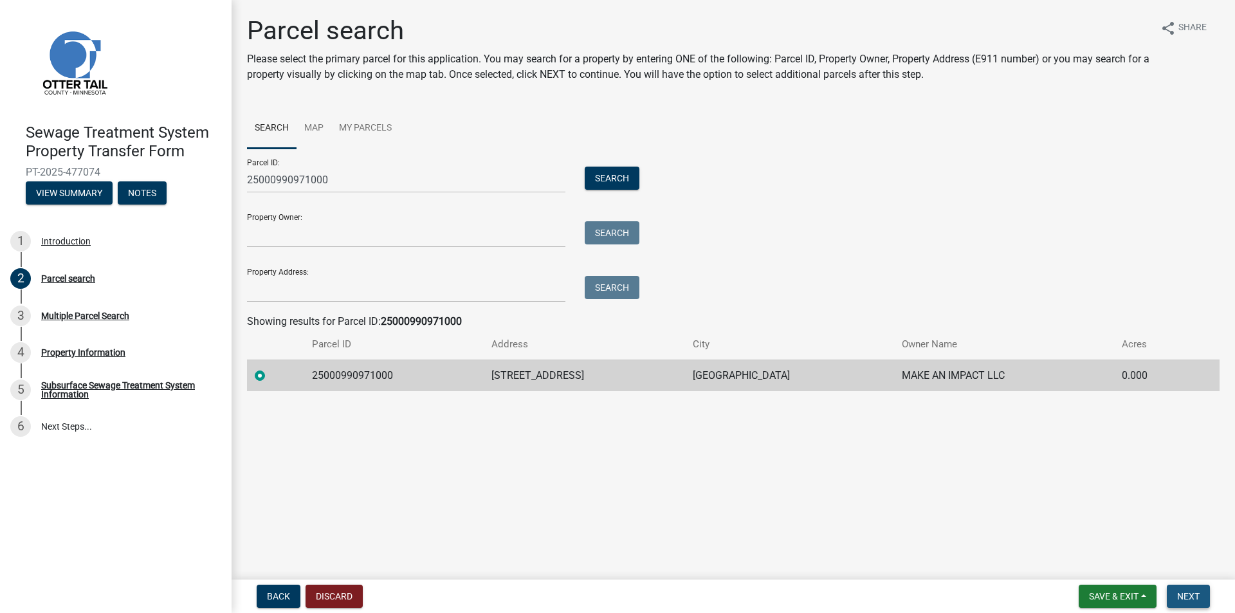
click at [1195, 593] on span "Next" at bounding box center [1188, 596] width 23 height 10
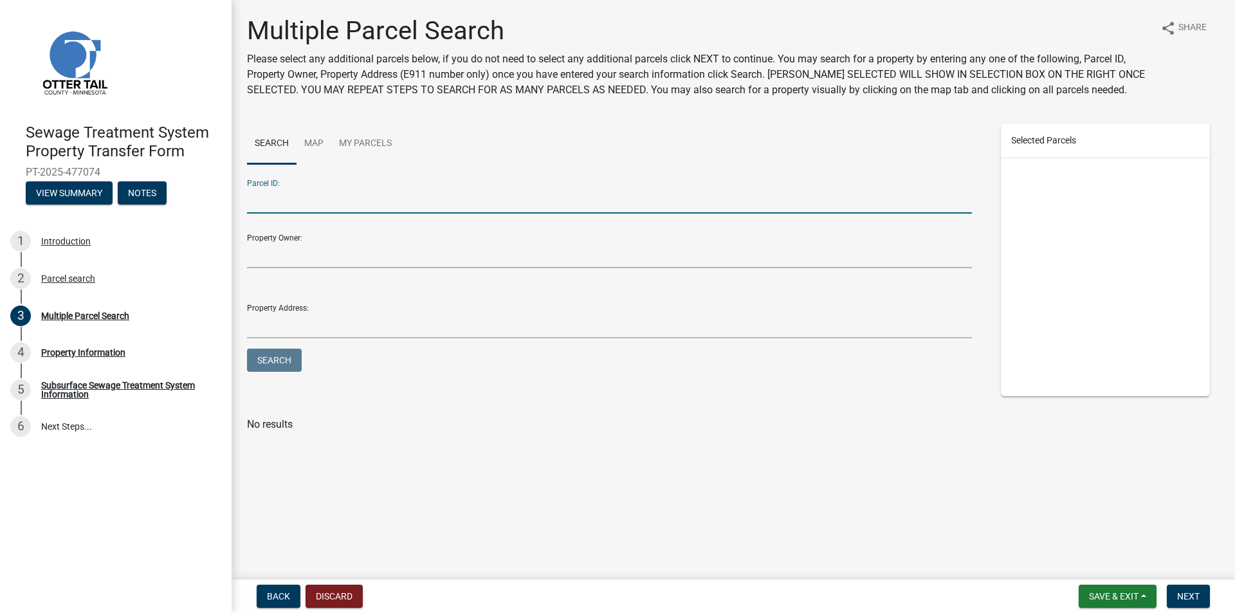
click at [270, 202] on input "Parcel ID:" at bounding box center [609, 200] width 725 height 26
type input "5"
type input "25000990972000"
click at [247, 349] on button "Search" at bounding box center [274, 360] width 55 height 23
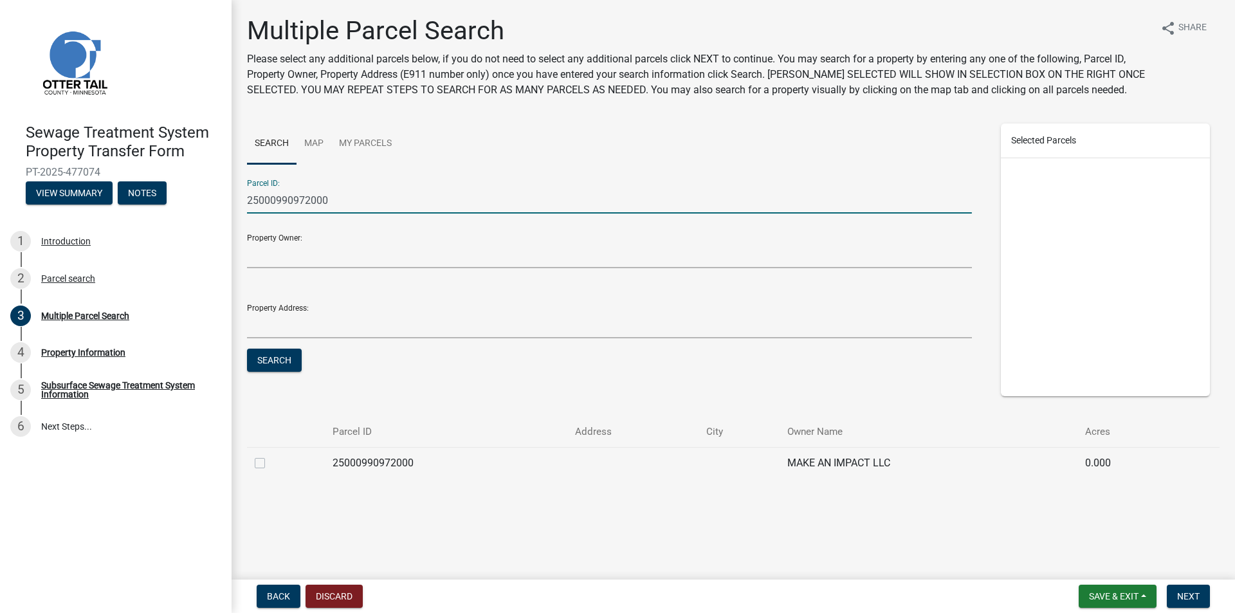
click at [270, 455] on label at bounding box center [270, 455] width 0 height 0
click at [270, 461] on input "checkbox" at bounding box center [274, 459] width 8 height 8
checkbox input "true"
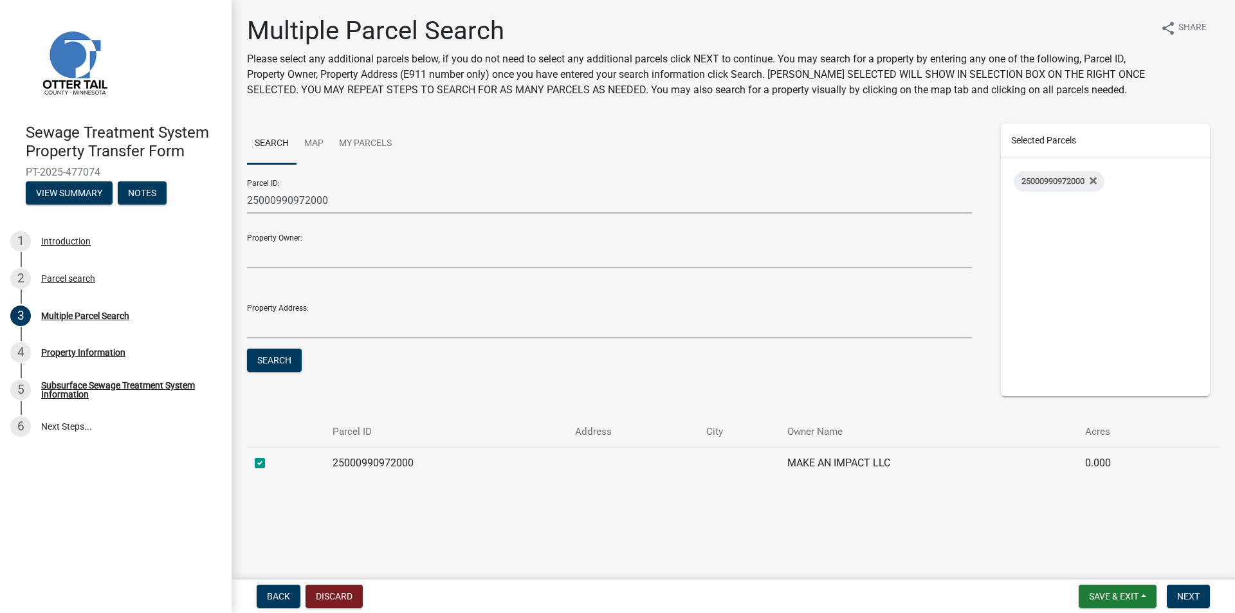
click at [1197, 610] on nav "Back Discard Save & Exit Save Save & Exit Next" at bounding box center [733, 596] width 1003 height 33
click at [1182, 591] on span "Next" at bounding box center [1188, 596] width 23 height 10
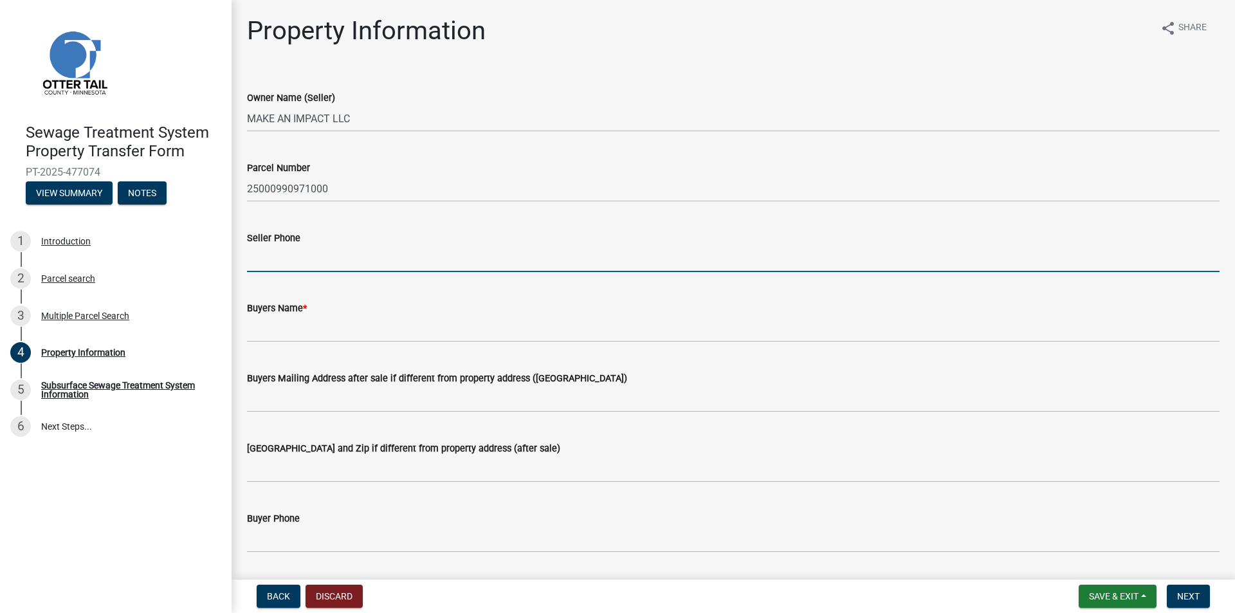
click at [286, 266] on input "Seller Phone" at bounding box center [733, 259] width 973 height 26
type input "2186318926"
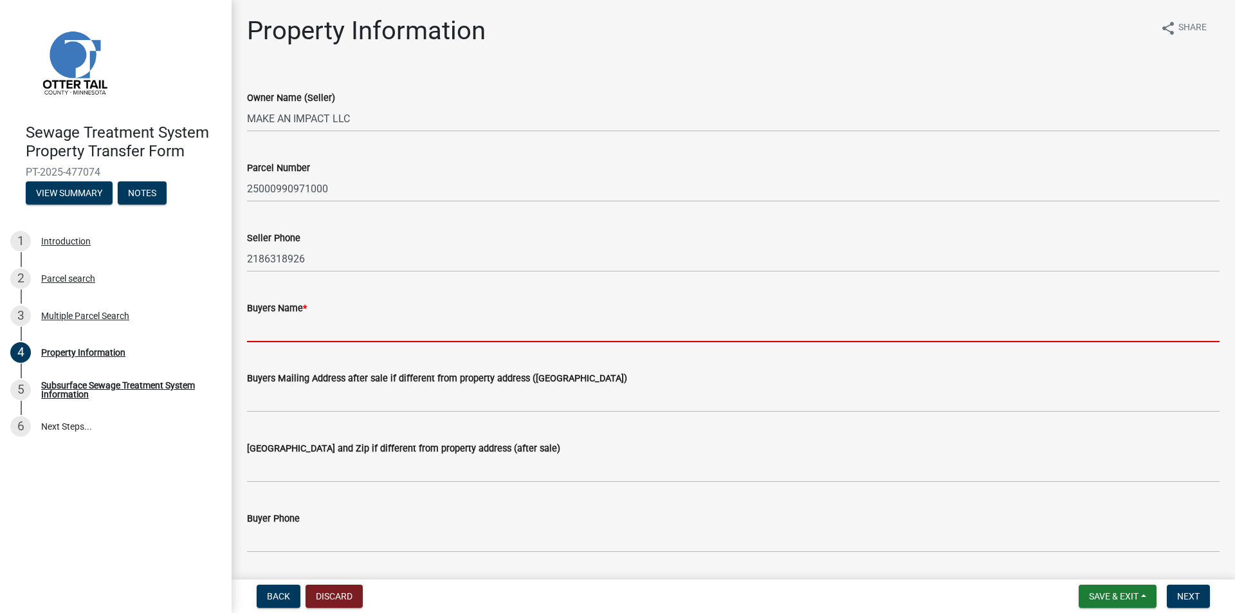
click at [301, 320] on input "Buyers Name *" at bounding box center [733, 329] width 973 height 26
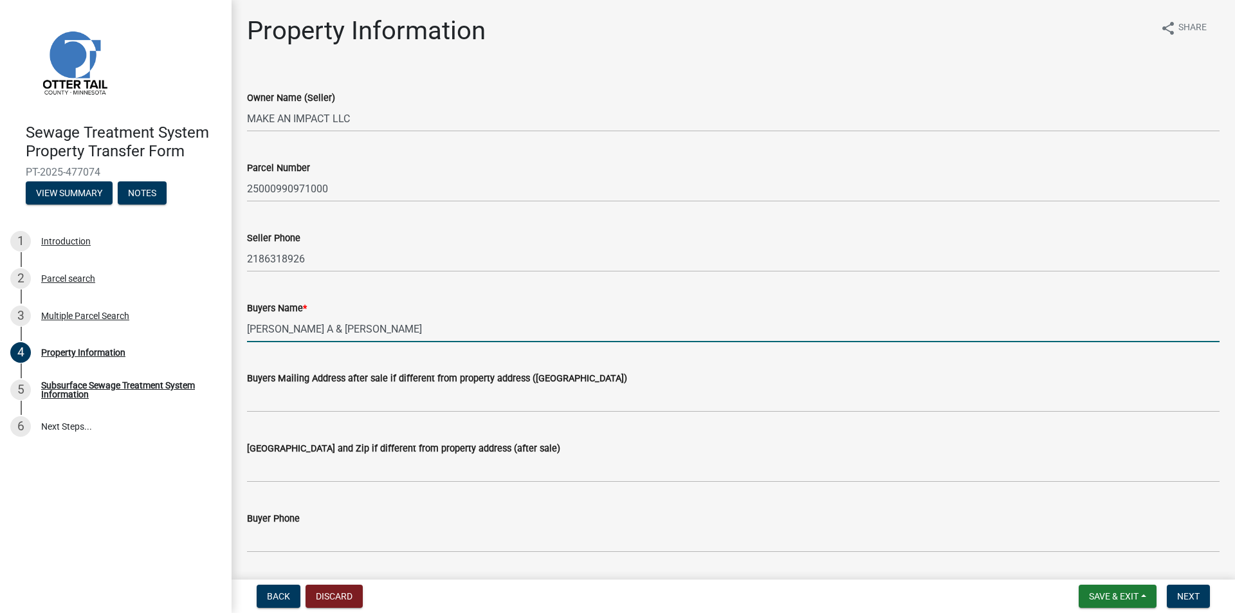
type input "[PERSON_NAME] A & [PERSON_NAME]"
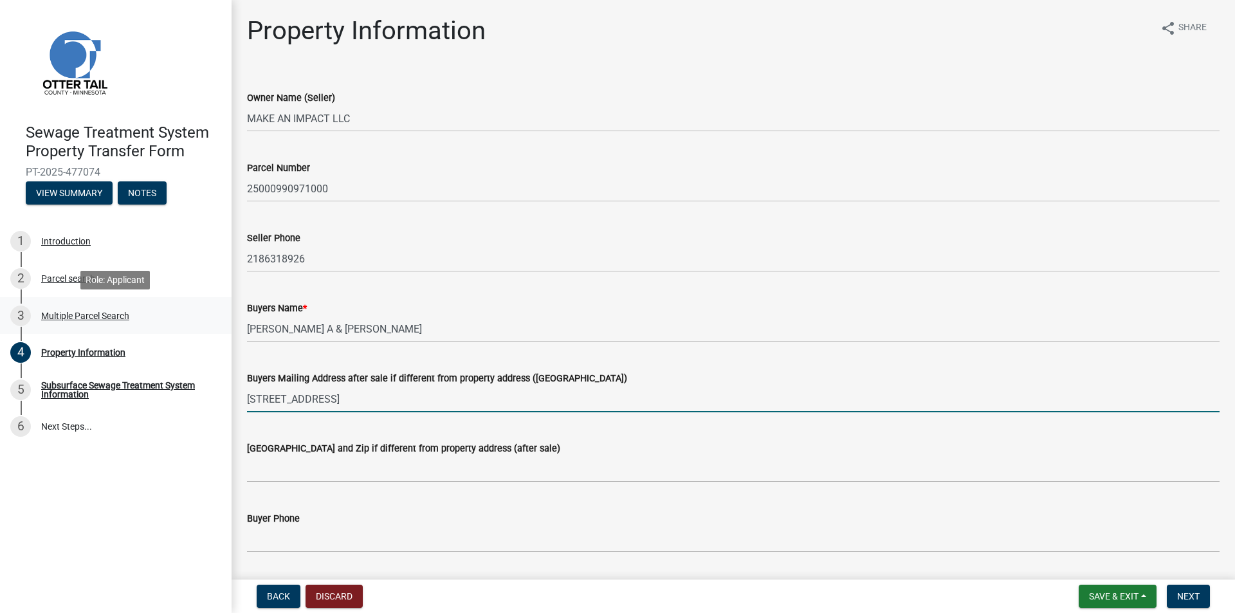
type input "[STREET_ADDRESS]"
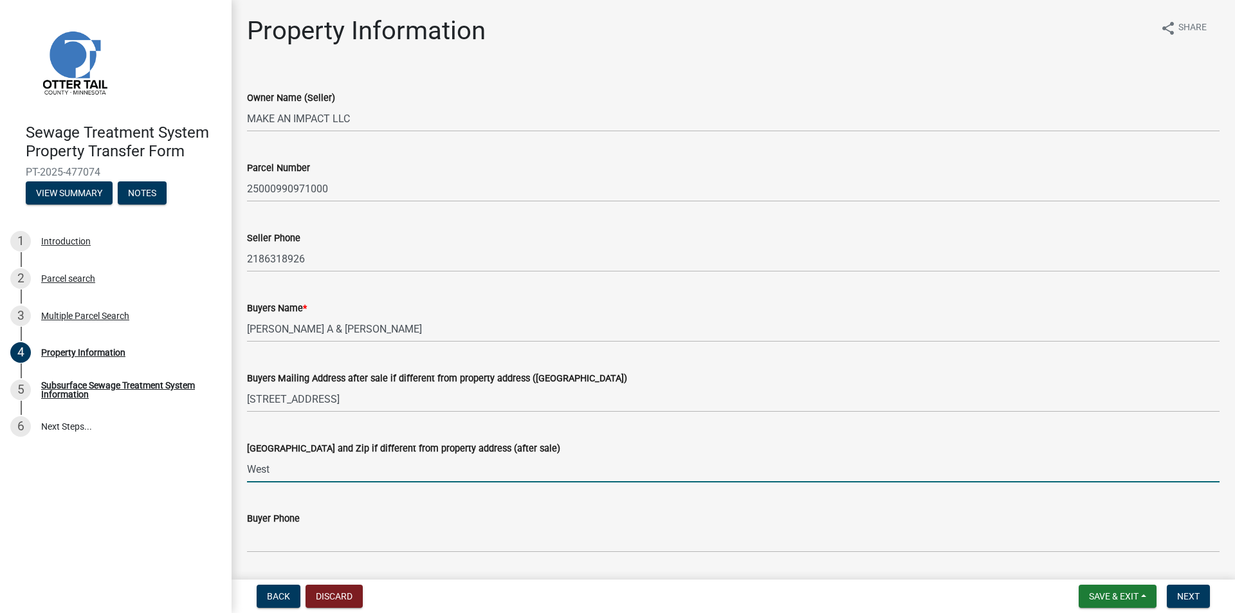
click at [571, 468] on input "West" at bounding box center [733, 469] width 973 height 26
click at [338, 466] on input "West" at bounding box center [733, 469] width 973 height 26
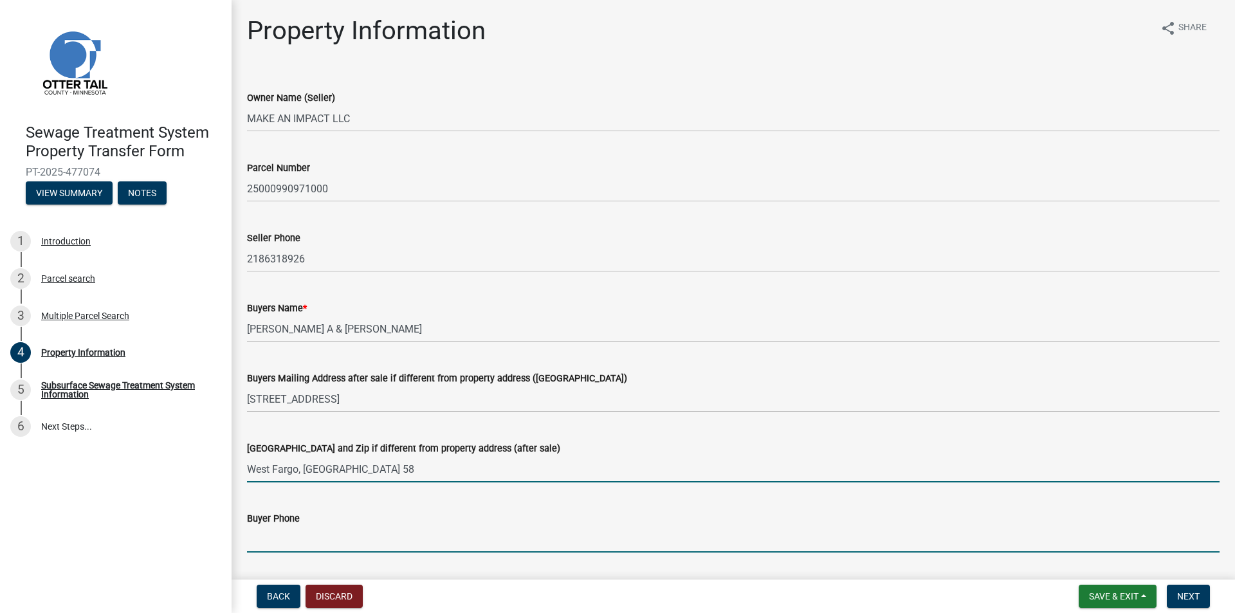
click at [338, 466] on input "West Fargo, [GEOGRAPHIC_DATA] 58" at bounding box center [733, 469] width 973 height 26
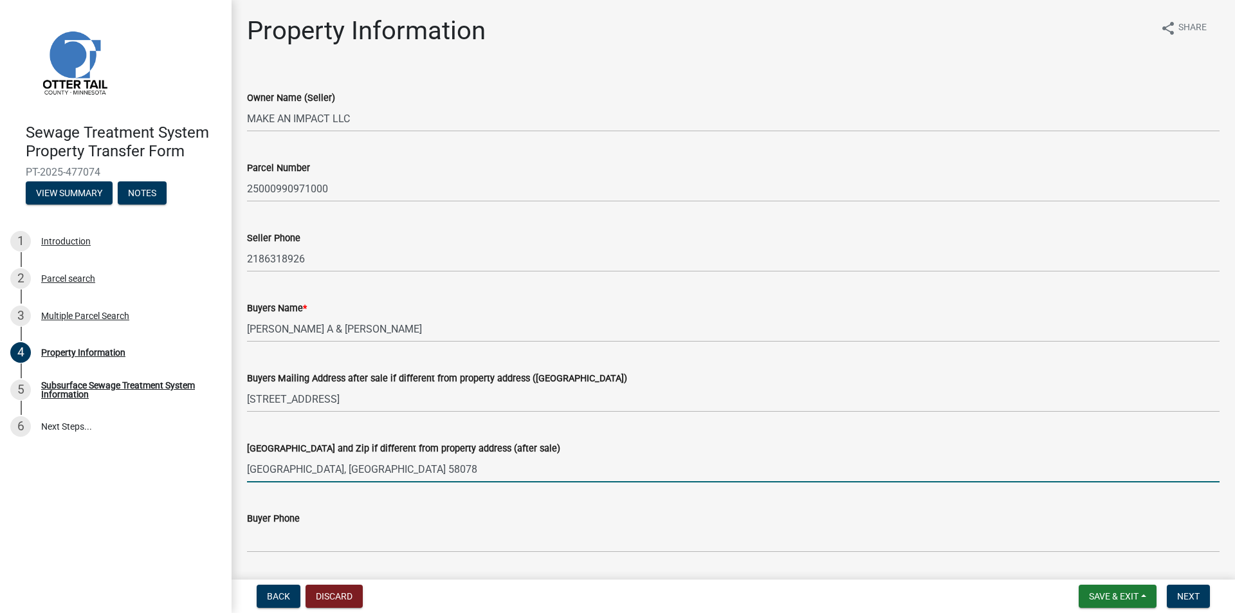
type input "[GEOGRAPHIC_DATA], [GEOGRAPHIC_DATA] 58078"
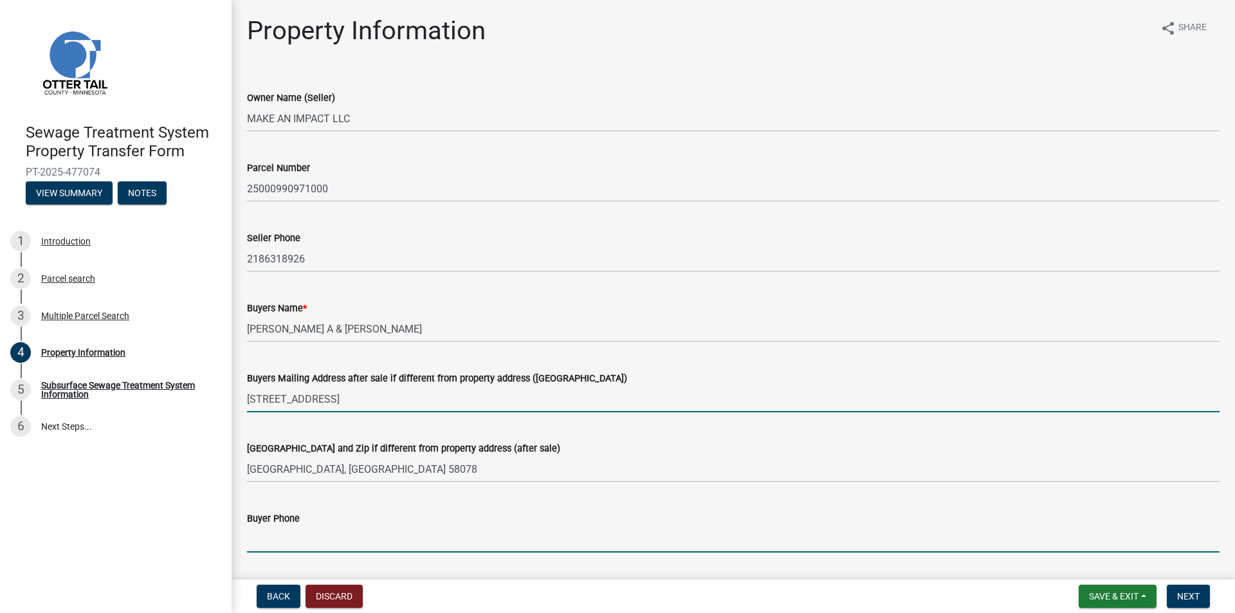
click at [361, 400] on input "[STREET_ADDRESS]" at bounding box center [733, 399] width 973 height 26
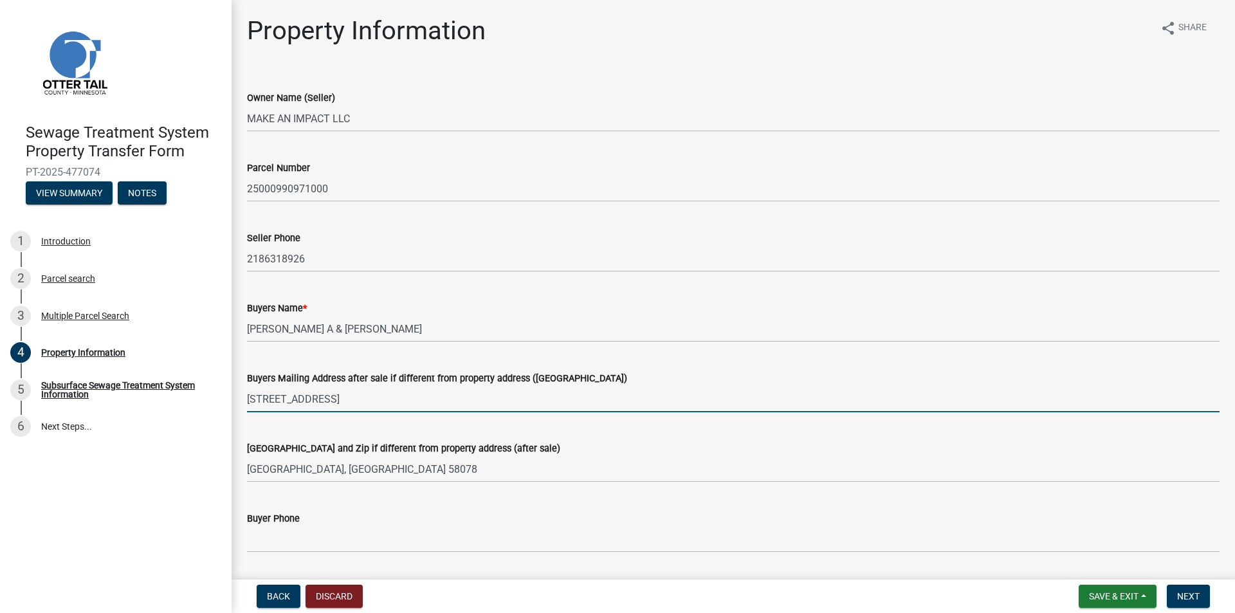
drag, startPoint x: 271, startPoint y: 403, endPoint x: 368, endPoint y: 400, distance: 96.5
click at [280, 401] on input "[STREET_ADDRESS]" at bounding box center [733, 399] width 973 height 26
type input "556 Lizzie Place E"
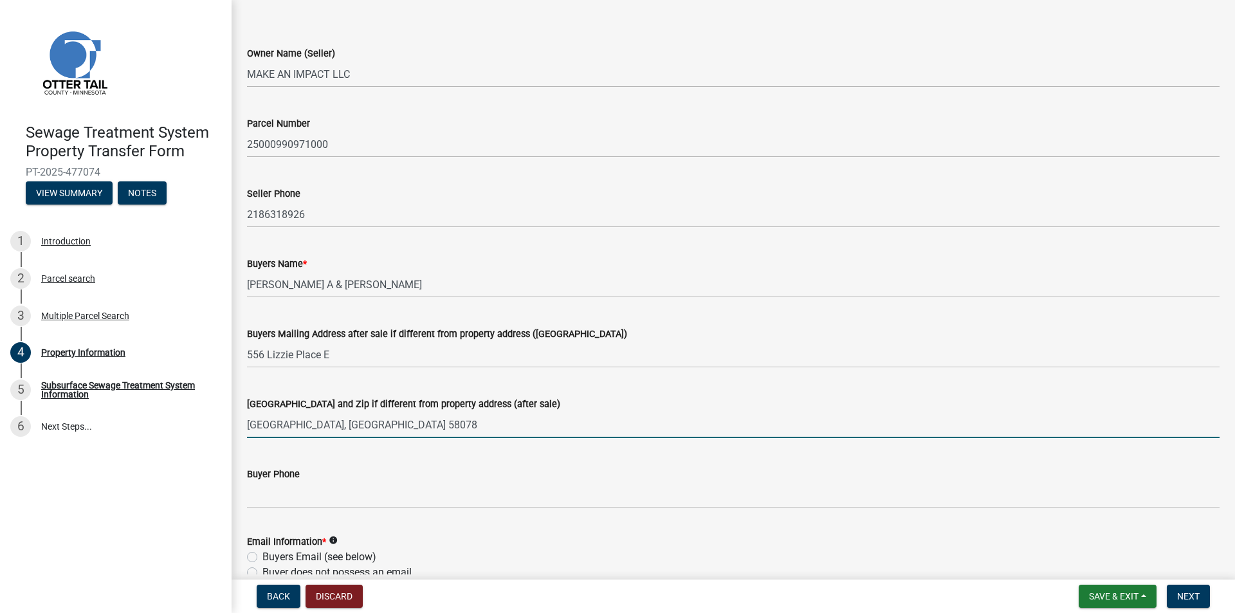
scroll to position [129, 0]
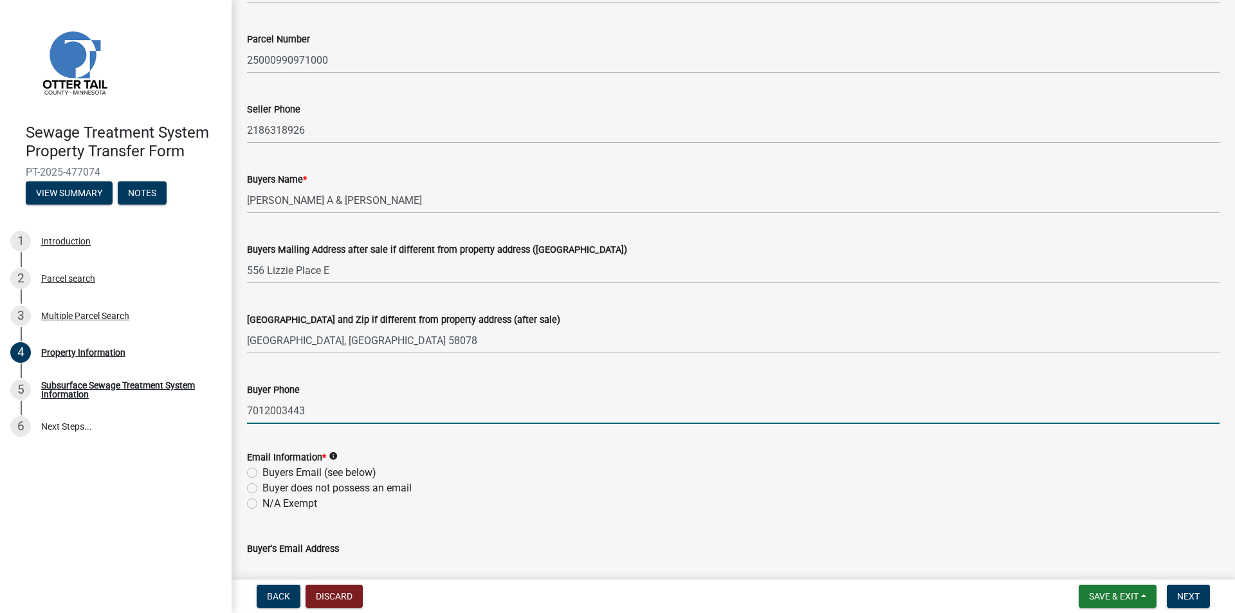
type input "7012003443"
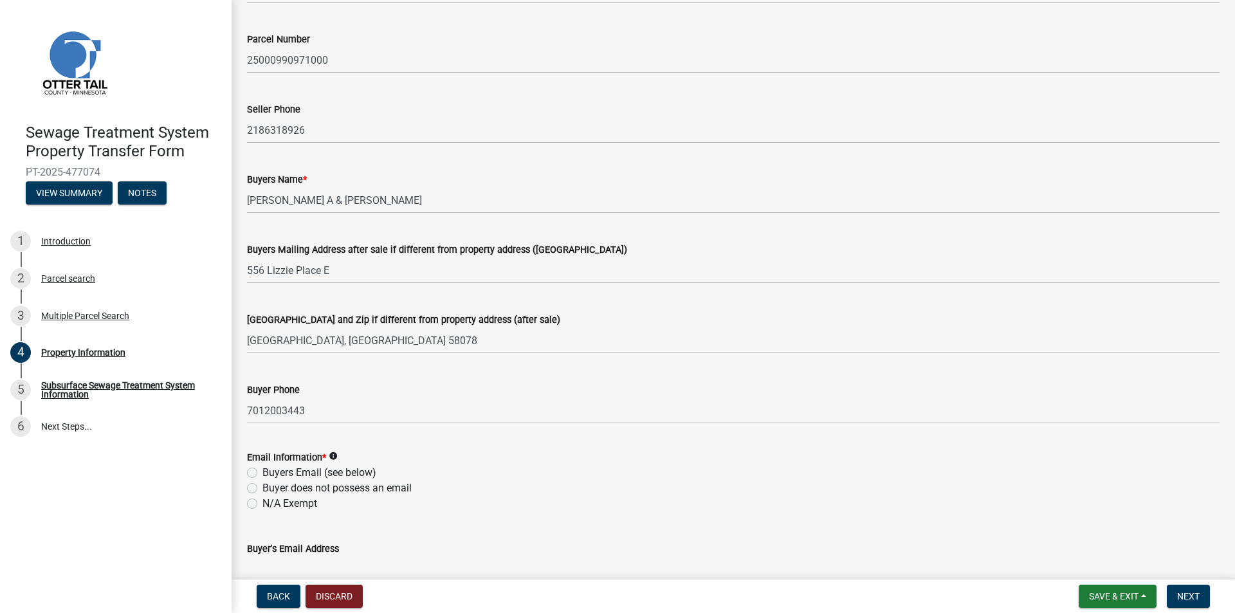
click at [279, 477] on label "Buyers Email (see below)" at bounding box center [319, 472] width 114 height 15
click at [271, 473] on input "Buyers Email (see below)" at bounding box center [266, 469] width 8 height 8
radio input "true"
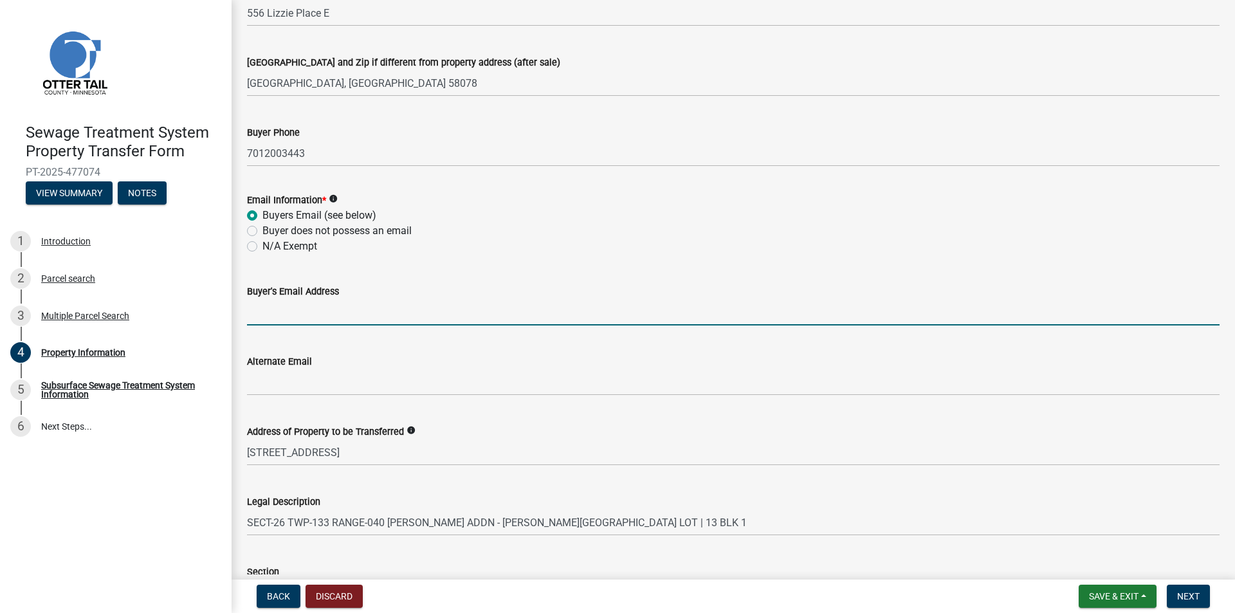
click at [272, 314] on input "Buyer's Email Address" at bounding box center [733, 312] width 973 height 26
type input "[PERSON_NAME][EMAIL_ADDRESS][DOMAIN_NAME]"
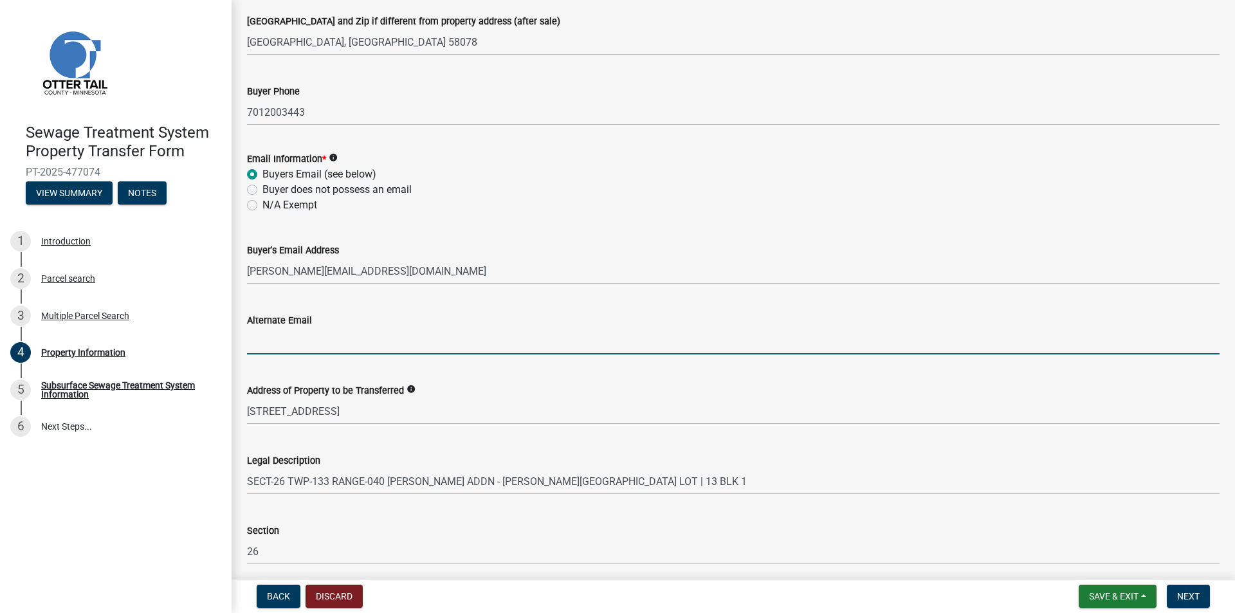
scroll to position [450, 0]
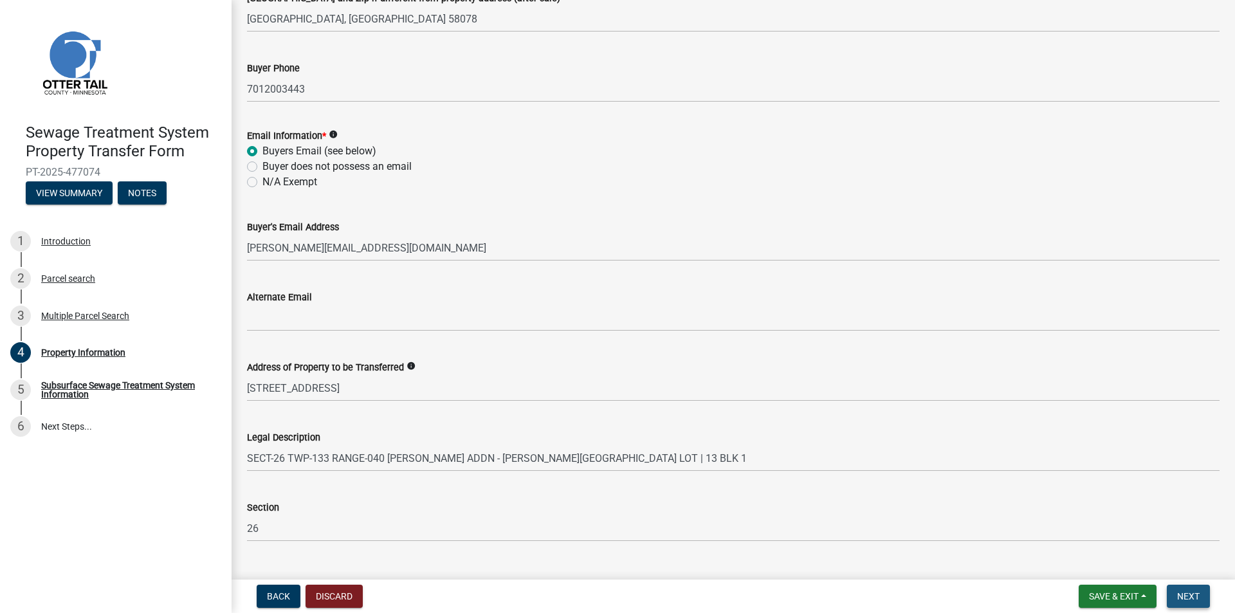
click at [1168, 601] on button "Next" at bounding box center [1188, 596] width 43 height 23
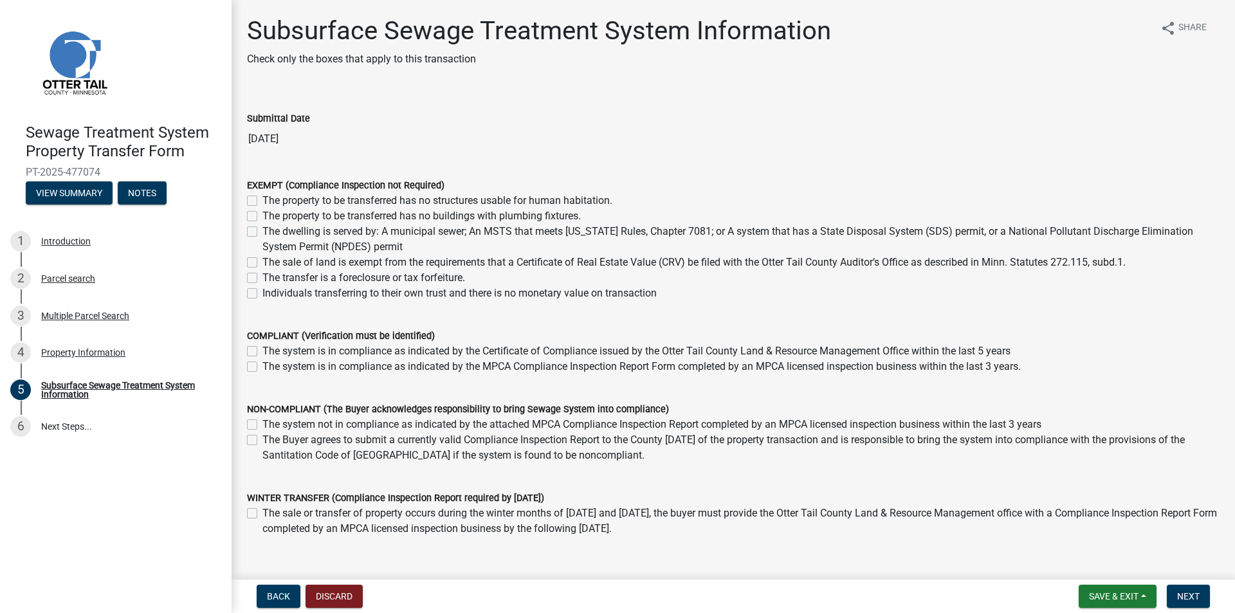
click at [270, 199] on label "The property to be transferred has no structures usable for human habitation." at bounding box center [437, 200] width 350 height 15
click at [270, 199] on input "The property to be transferred has no structures usable for human habitation." at bounding box center [266, 197] width 8 height 8
checkbox input "true"
checkbox input "false"
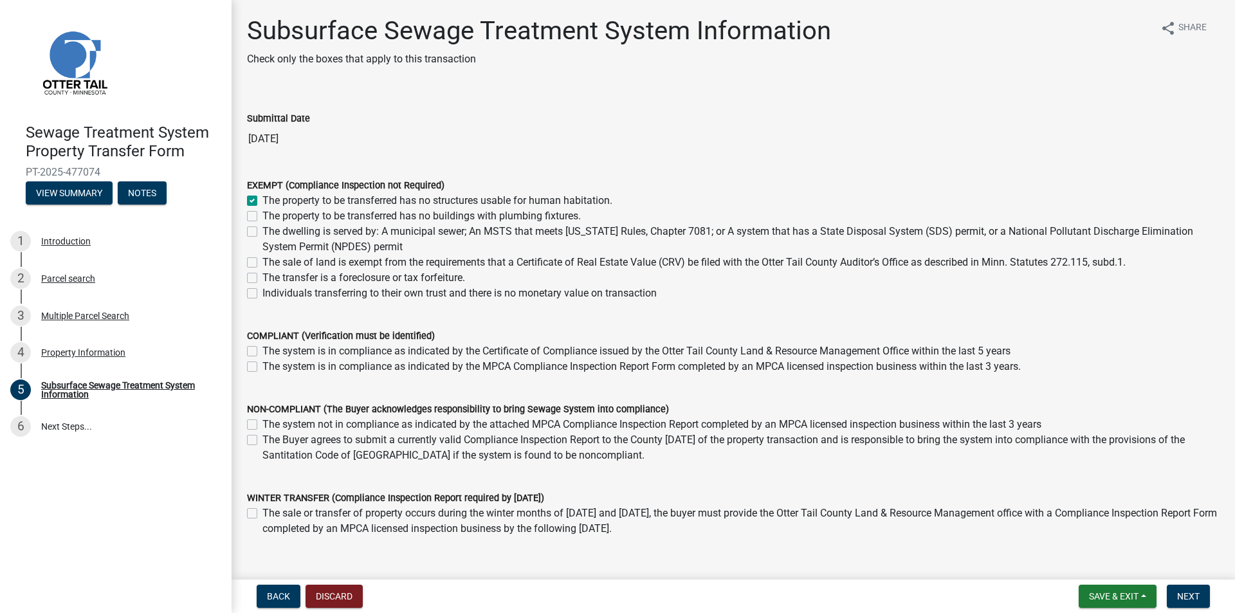
checkbox input "false"
click at [279, 215] on label "The property to be transferred has no buildings with plumbing fixtures." at bounding box center [421, 215] width 318 height 15
click at [271, 215] on input "The property to be transferred has no buildings with plumbing fixtures." at bounding box center [266, 212] width 8 height 8
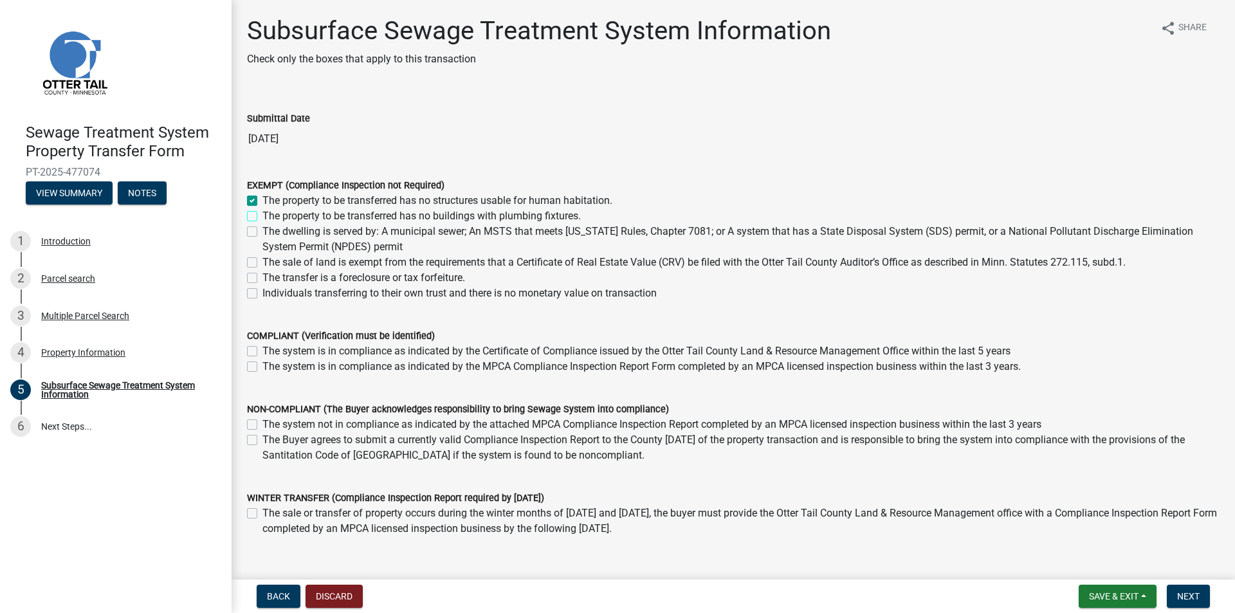
checkbox input "true"
checkbox input "false"
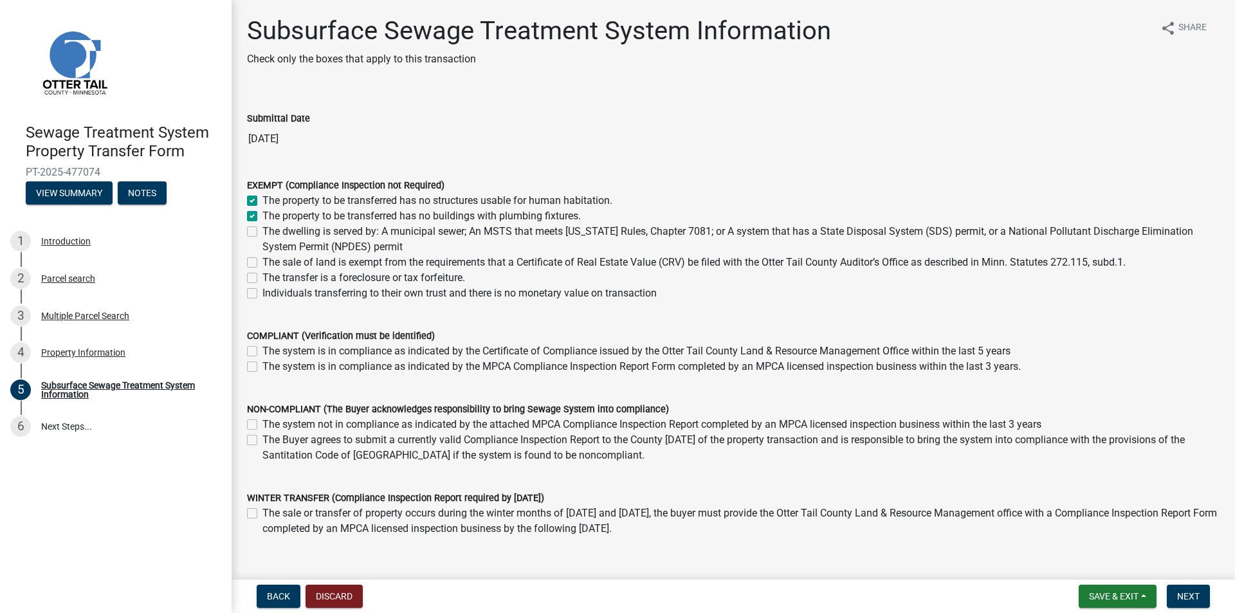
checkbox input "false"
click at [351, 196] on label "The property to be transferred has no structures usable for human habitation." at bounding box center [437, 200] width 350 height 15
click at [271, 196] on input "The property to be transferred has no structures usable for human habitation." at bounding box center [266, 197] width 8 height 8
checkbox input "false"
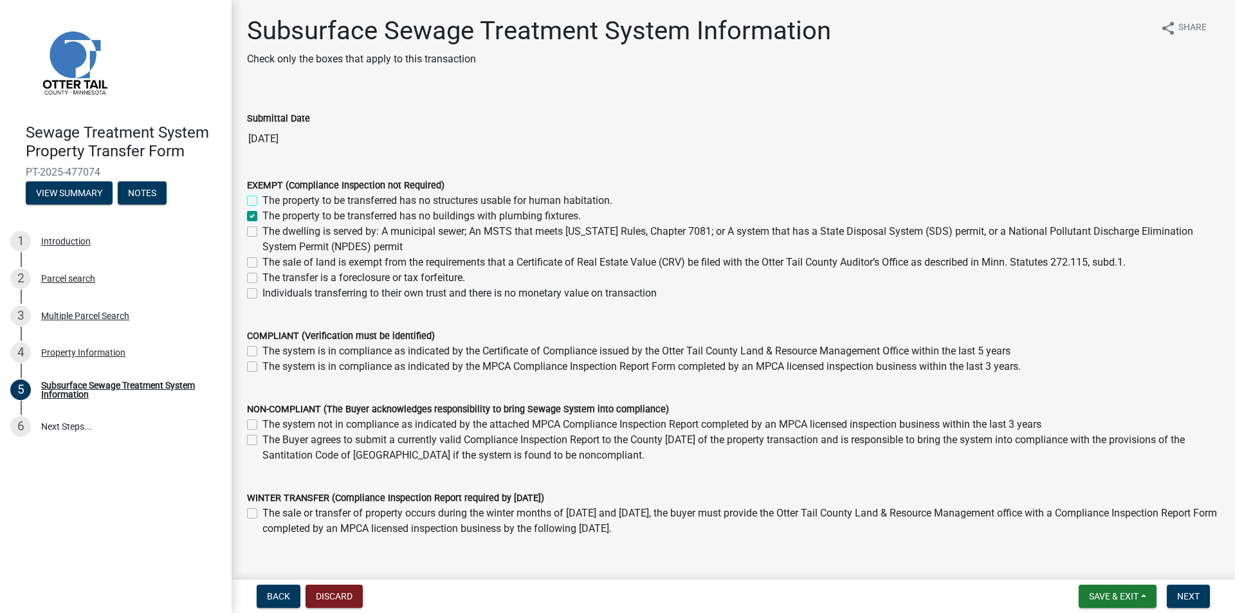
checkbox input "true"
checkbox input "false"
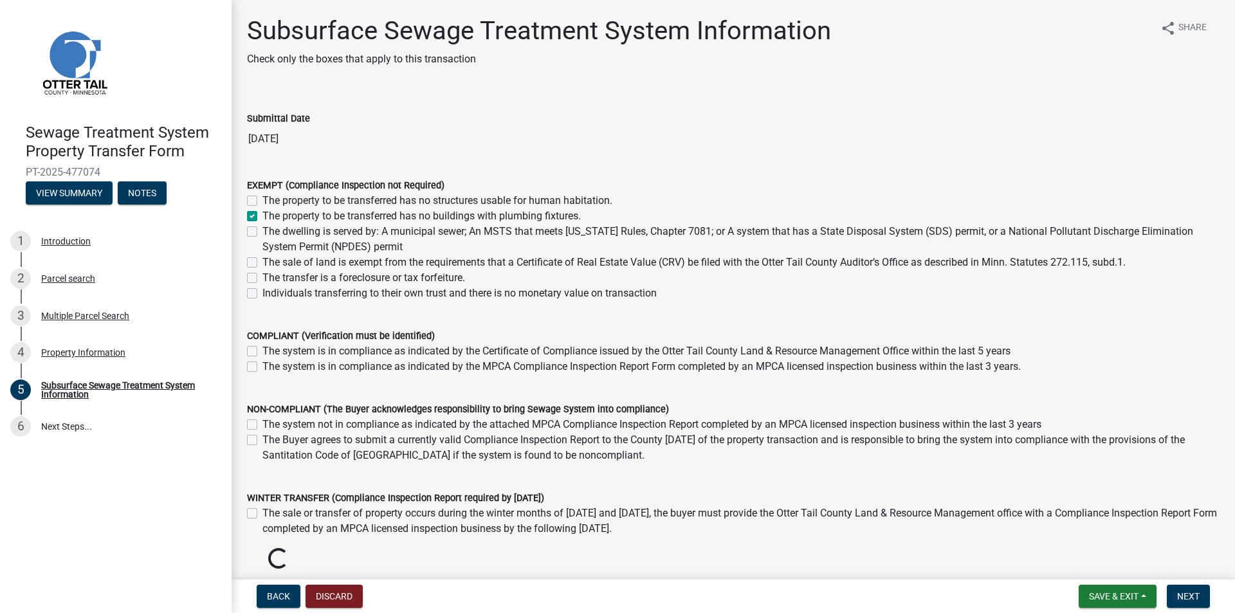
click at [344, 215] on label "The property to be transferred has no buildings with plumbing fixtures." at bounding box center [421, 215] width 318 height 15
click at [271, 215] on input "The property to be transferred has no buildings with plumbing fixtures." at bounding box center [266, 212] width 8 height 8
checkbox input "false"
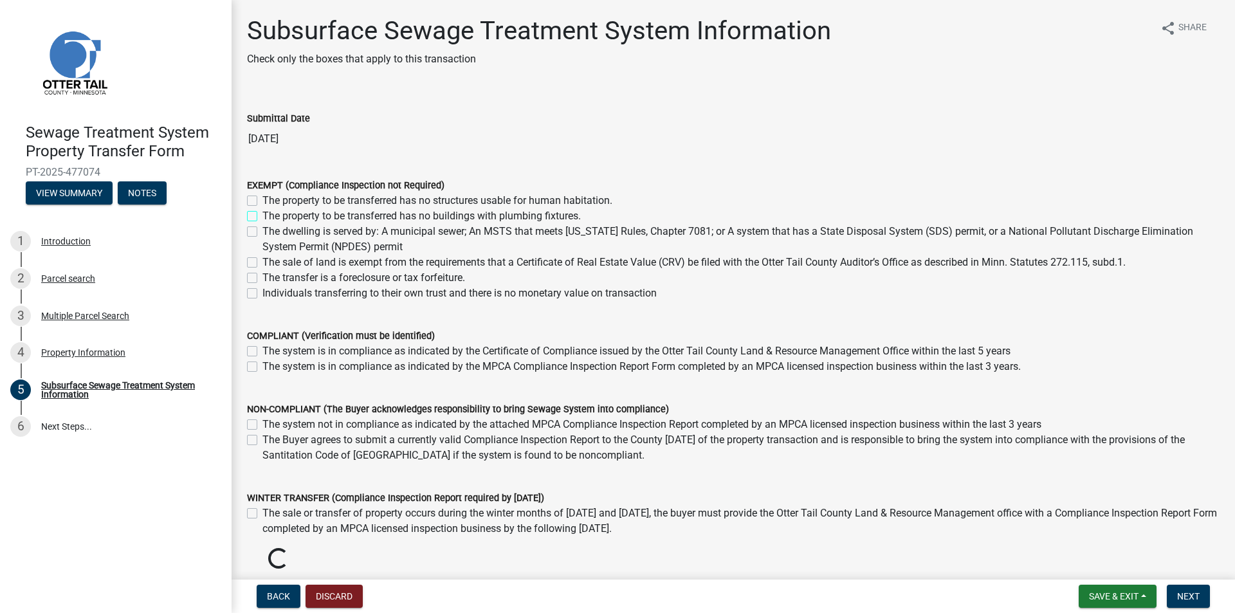
checkbox input "false"
click at [341, 208] on label "The property to be transferred has no structures usable for human habitation." at bounding box center [437, 200] width 350 height 15
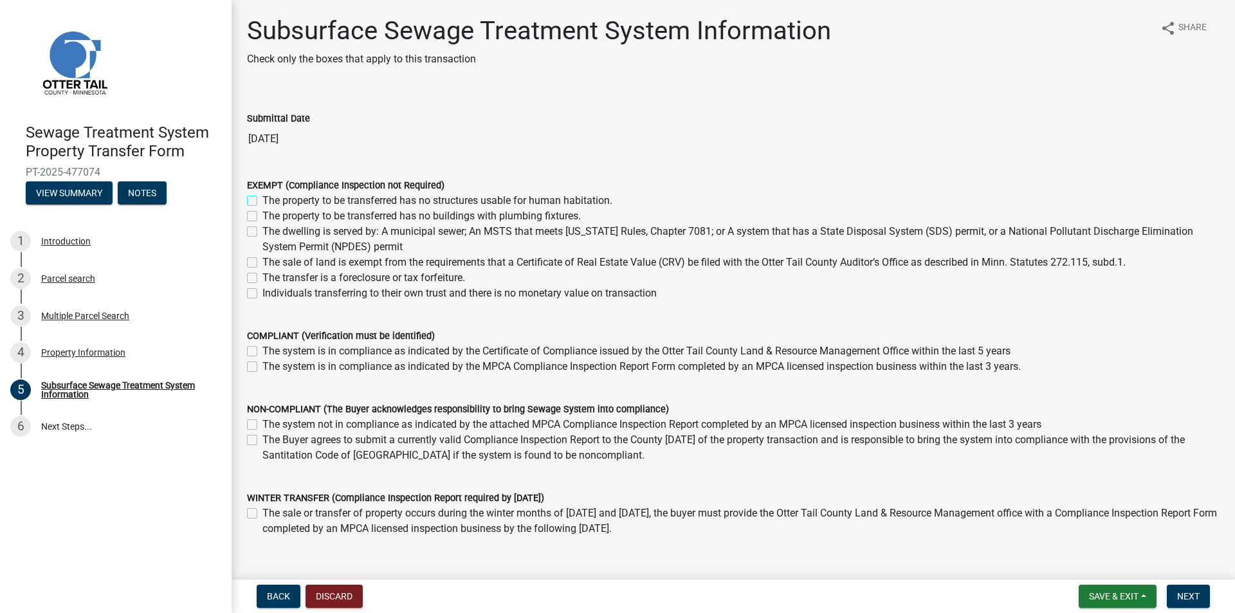
click at [271, 201] on input "The property to be transferred has no structures usable for human habitation." at bounding box center [266, 197] width 8 height 8
checkbox input "true"
checkbox input "false"
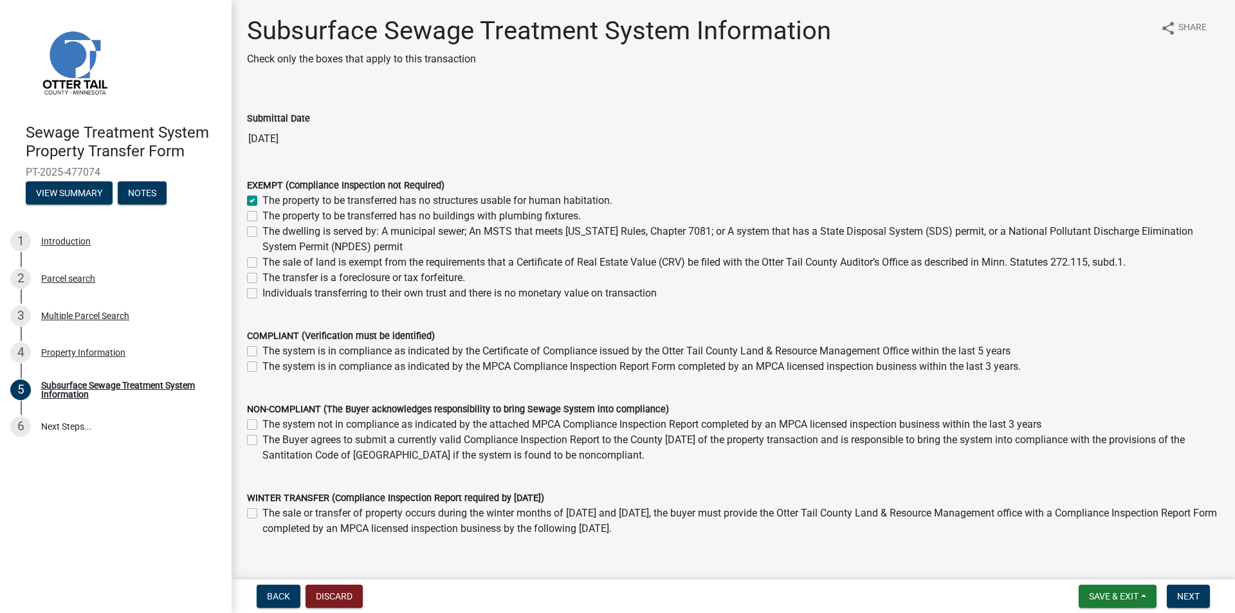
checkbox input "false"
click at [337, 214] on label "The property to be transferred has no buildings with plumbing fixtures." at bounding box center [421, 215] width 318 height 15
click at [271, 214] on input "The property to be transferred has no buildings with plumbing fixtures." at bounding box center [266, 212] width 8 height 8
checkbox input "true"
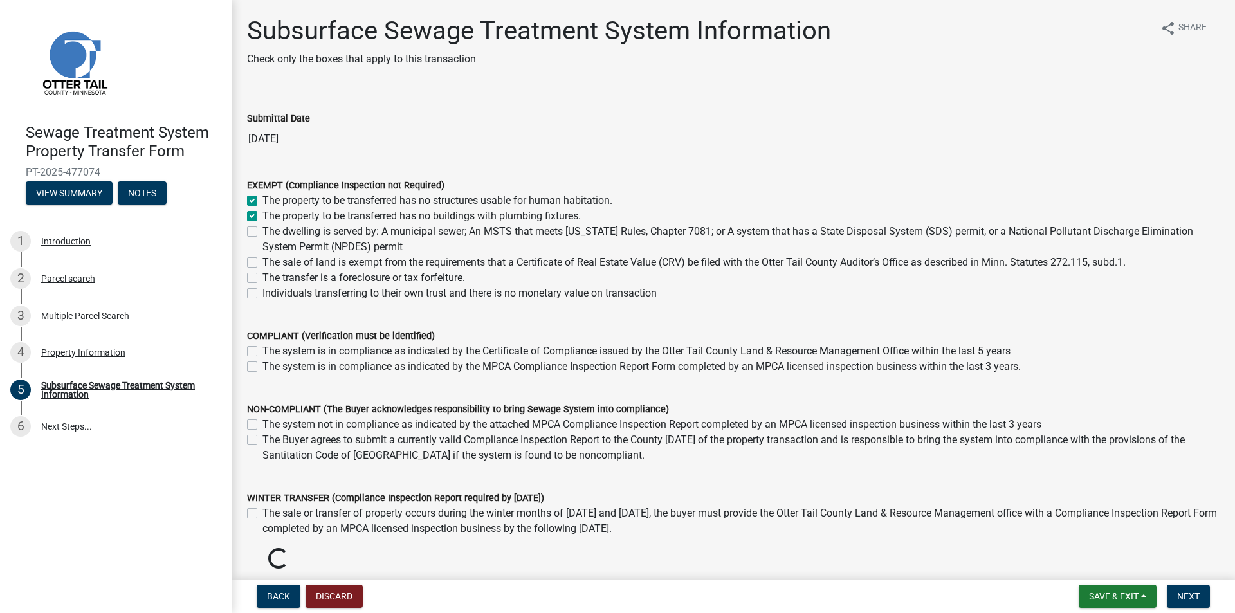
checkbox input "true"
checkbox input "false"
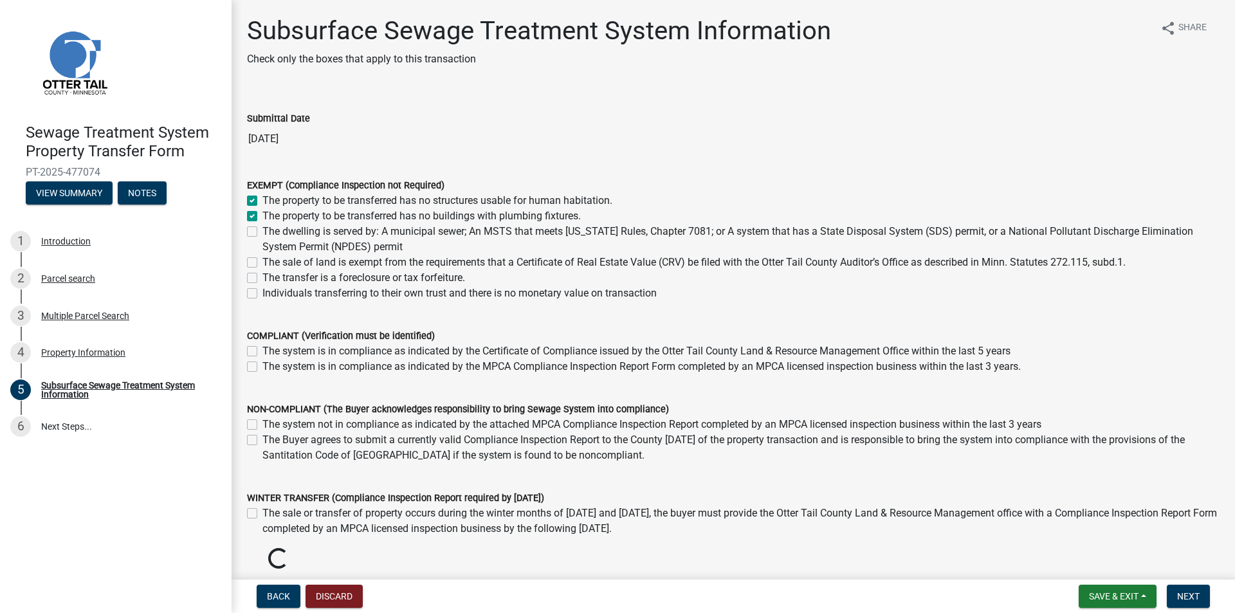
checkbox input "false"
click at [337, 208] on label "The property to be transferred has no structures usable for human habitation." at bounding box center [437, 200] width 350 height 15
click at [271, 201] on input "The property to be transferred has no structures usable for human habitation." at bounding box center [266, 197] width 8 height 8
checkbox input "false"
checkbox input "true"
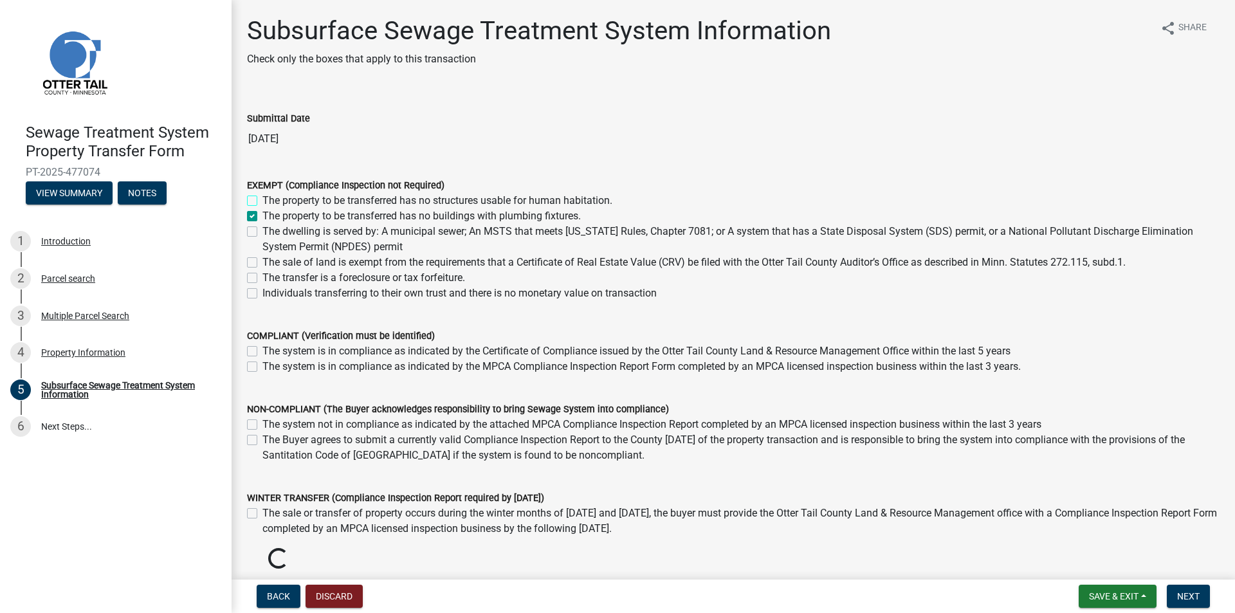
checkbox input "false"
click at [266, 213] on label "The property to be transferred has no buildings with plumbing fixtures." at bounding box center [421, 215] width 318 height 15
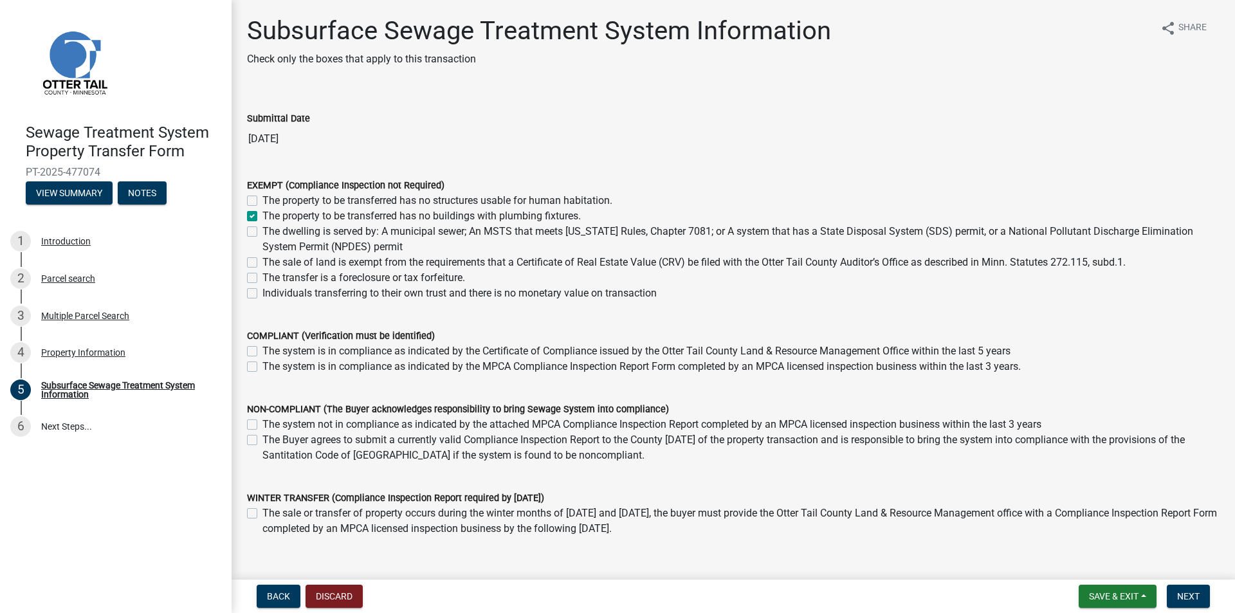
click at [266, 213] on input "The property to be transferred has no buildings with plumbing fixtures." at bounding box center [266, 212] width 8 height 8
checkbox input "false"
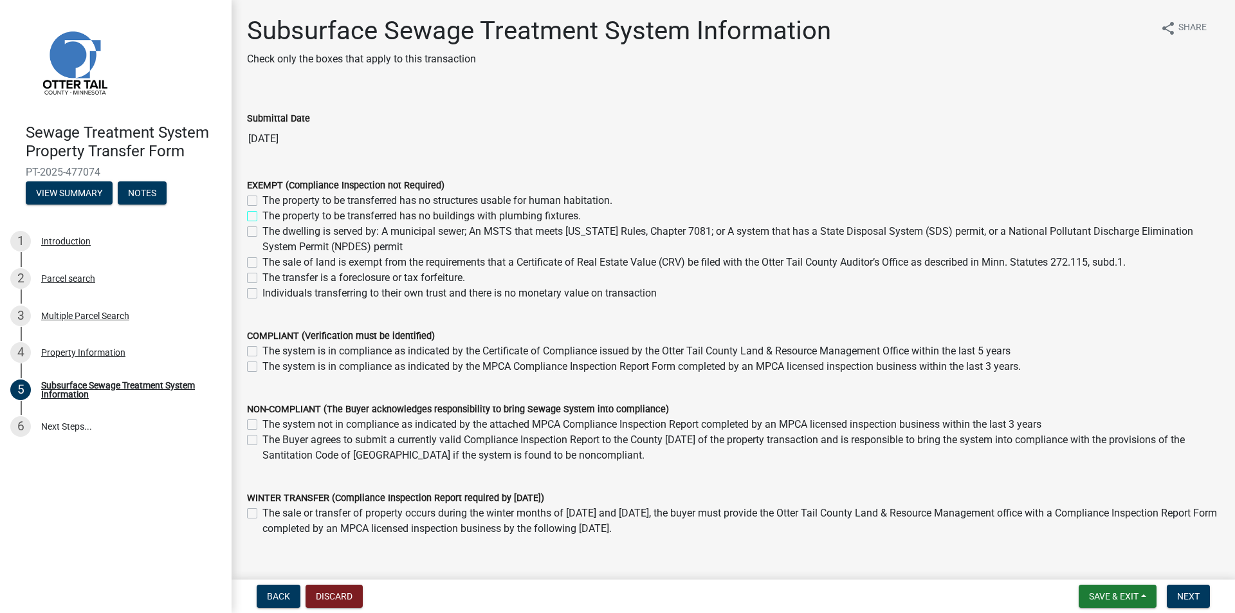
checkbox input "false"
click at [300, 352] on label "The system is in compliance as indicated by the Certificate of Compliance issue…" at bounding box center [636, 351] width 748 height 15
click at [271, 352] on input "The system is in compliance as indicated by the Certificate of Compliance issue…" at bounding box center [266, 348] width 8 height 8
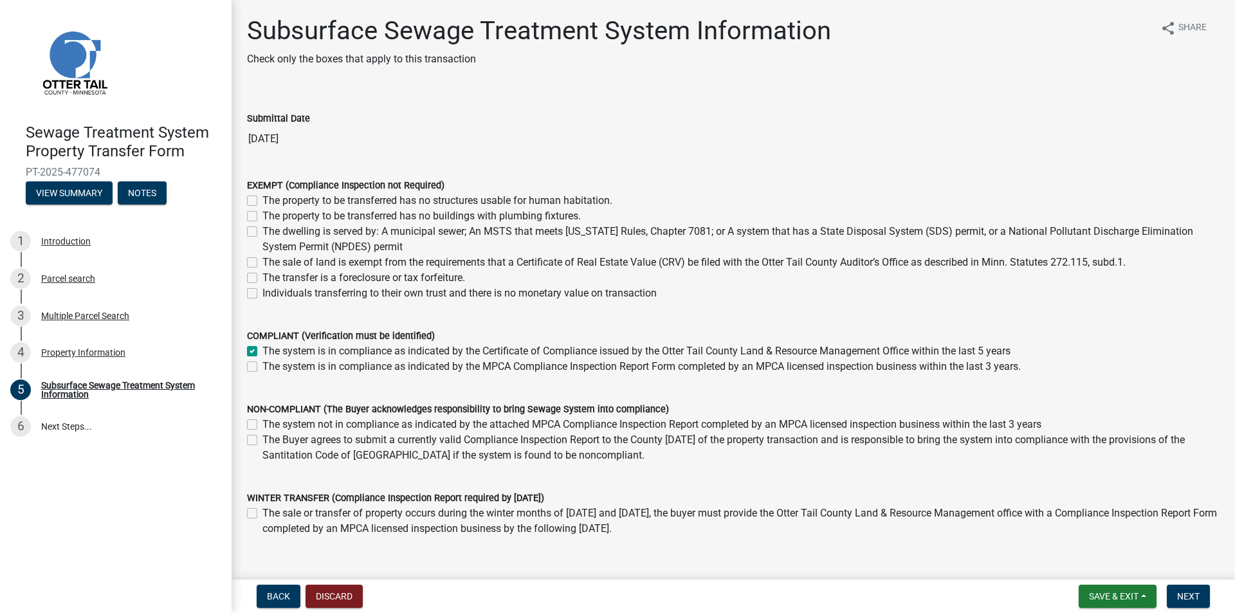
checkbox input "true"
checkbox input "false"
click at [300, 352] on label "The system is in compliance as indicated by the Certificate of Compliance issue…" at bounding box center [636, 351] width 748 height 15
click at [271, 352] on input "The system is in compliance as indicated by the Certificate of Compliance issue…" at bounding box center [266, 348] width 8 height 8
checkbox input "false"
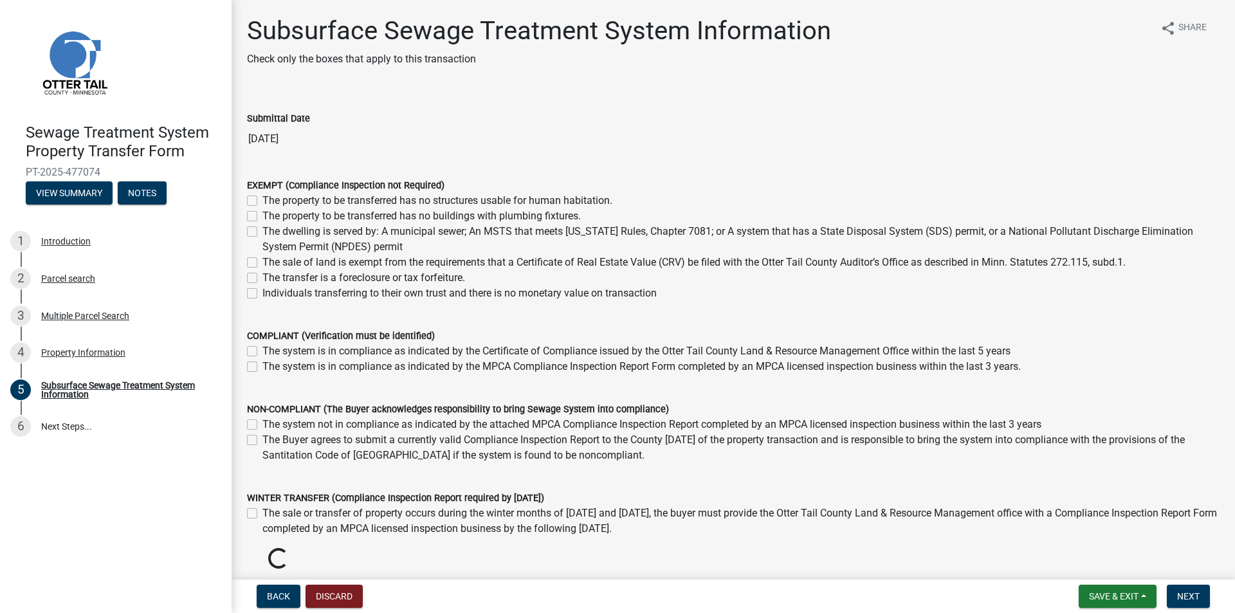
click at [301, 365] on label "The system is in compliance as indicated by the MPCA Compliance Inspection Repo…" at bounding box center [641, 366] width 758 height 15
click at [271, 365] on input "The system is in compliance as indicated by the MPCA Compliance Inspection Repo…" at bounding box center [266, 363] width 8 height 8
checkbox input "true"
checkbox input "false"
checkbox input "true"
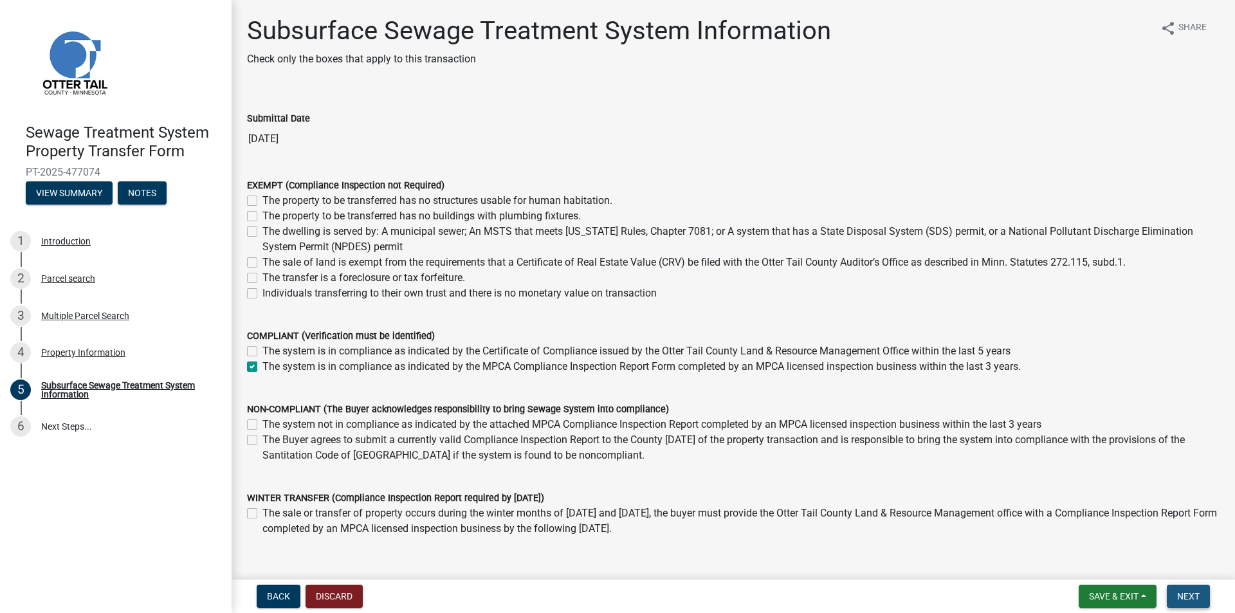
click at [1174, 598] on button "Next" at bounding box center [1188, 596] width 43 height 23
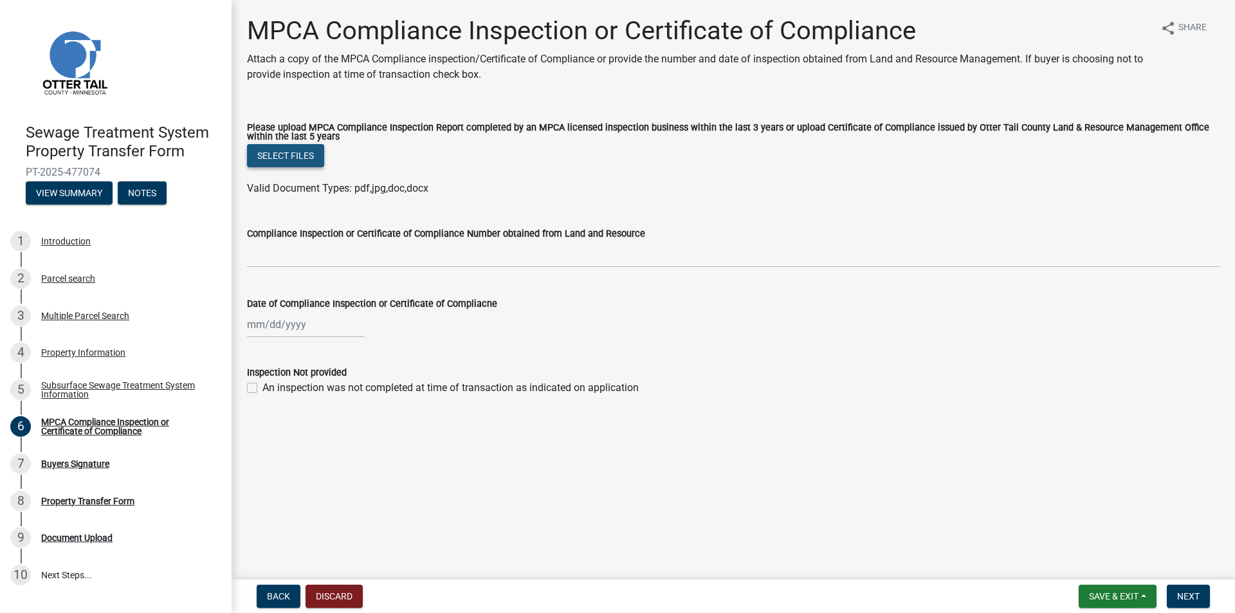
click at [270, 150] on button "Select files" at bounding box center [285, 155] width 77 height 23
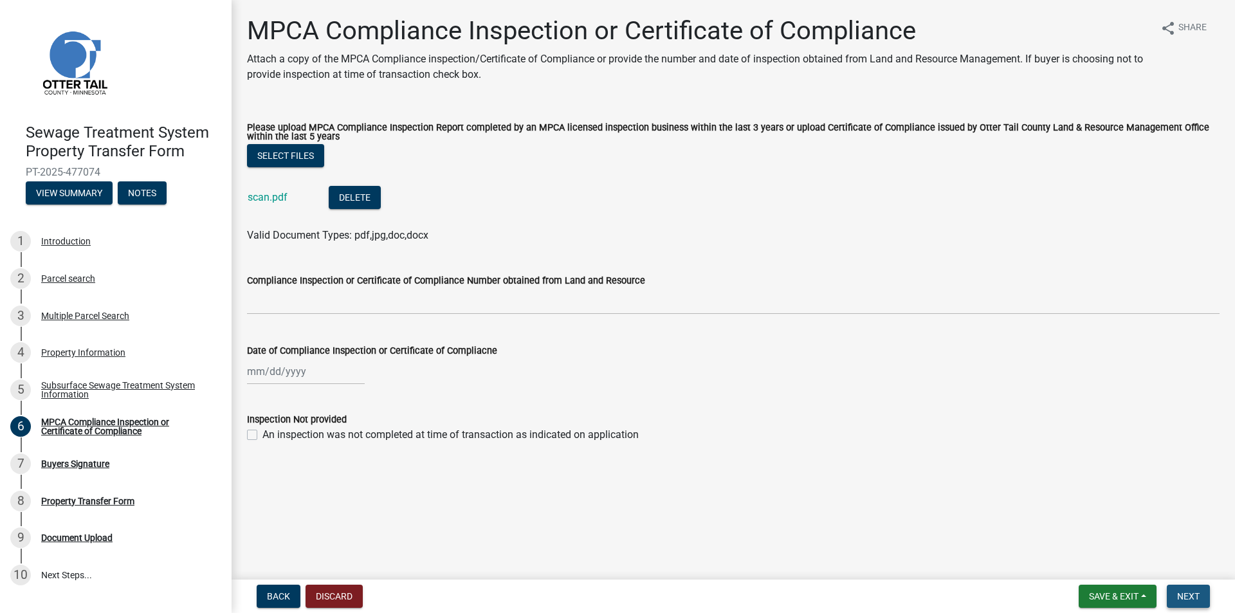
click at [1198, 596] on span "Next" at bounding box center [1188, 596] width 23 height 10
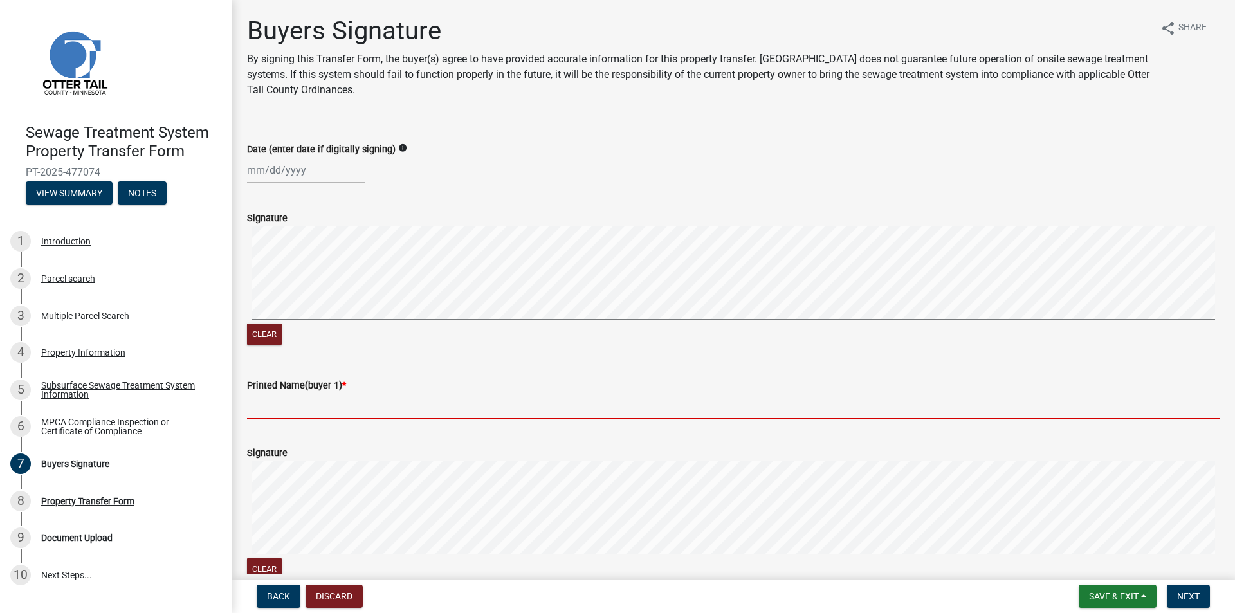
click at [269, 405] on input "Printed Name(buyer 1) *" at bounding box center [733, 406] width 973 height 26
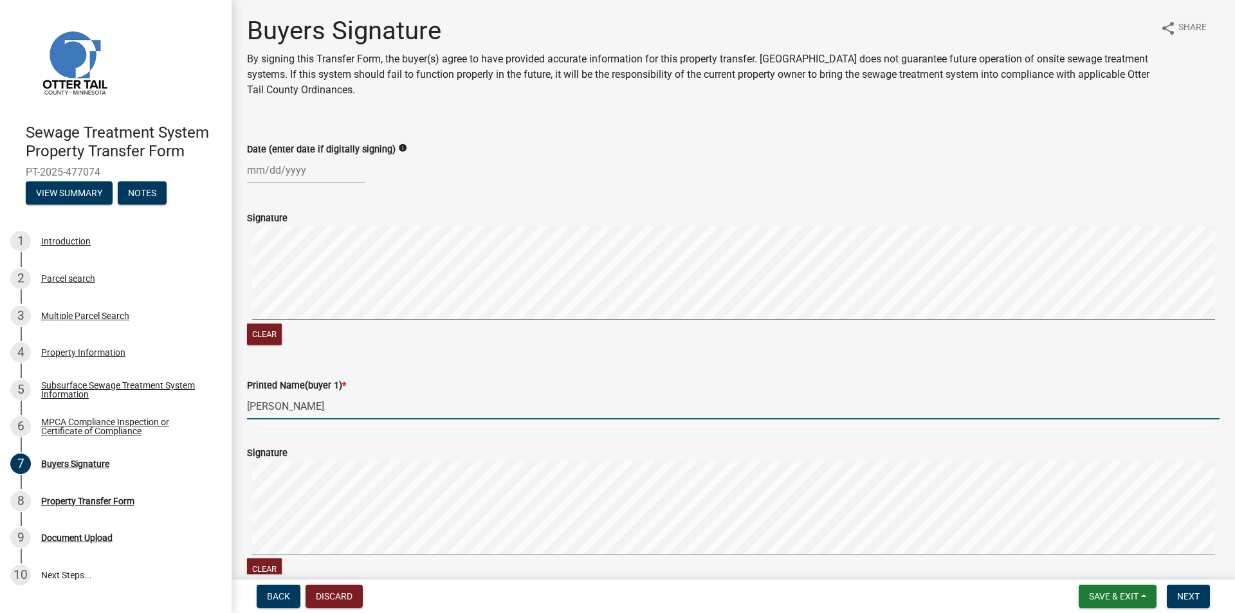
type input "[PERSON_NAME]"
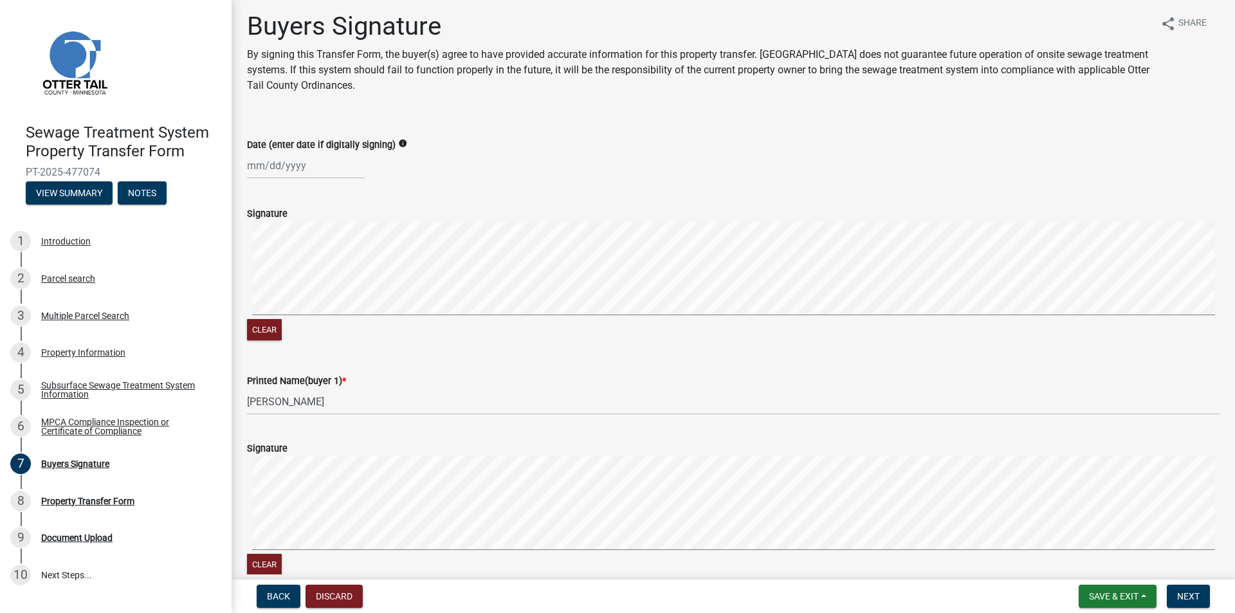
scroll to position [353, 0]
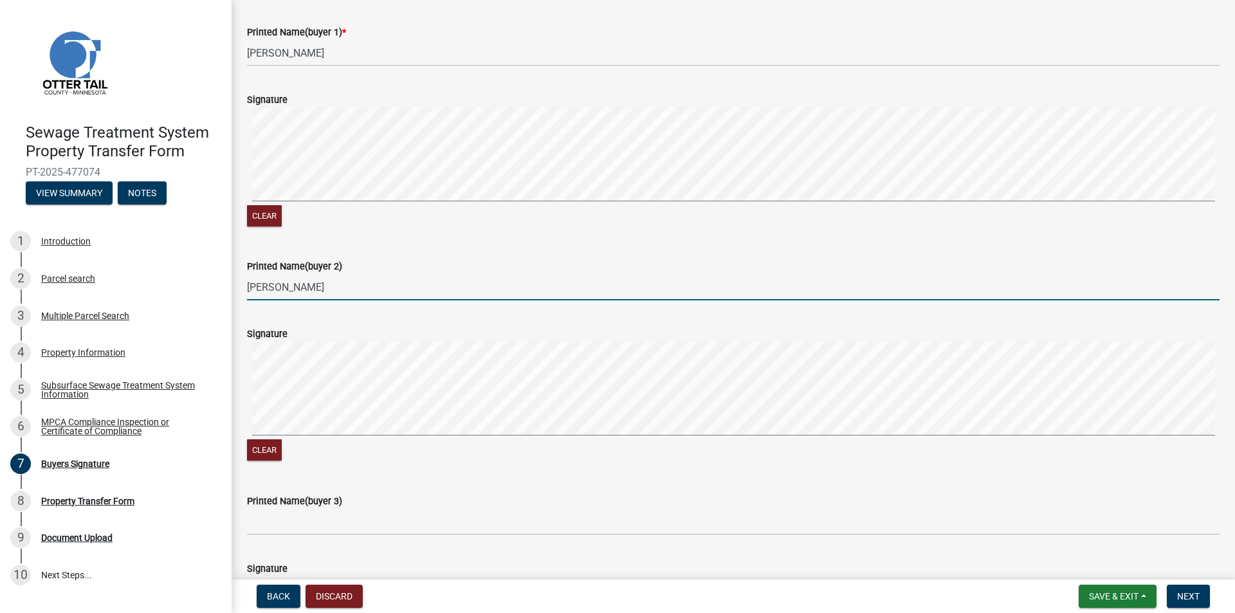
type input "[PERSON_NAME]"
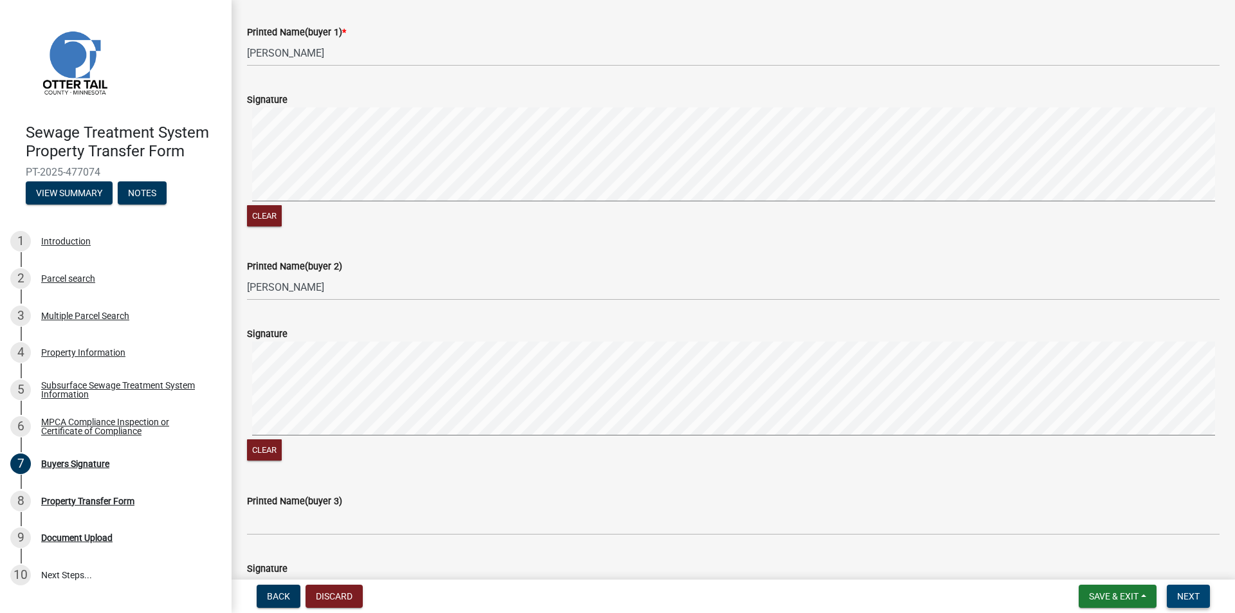
click at [1187, 585] on button "Next" at bounding box center [1188, 596] width 43 height 23
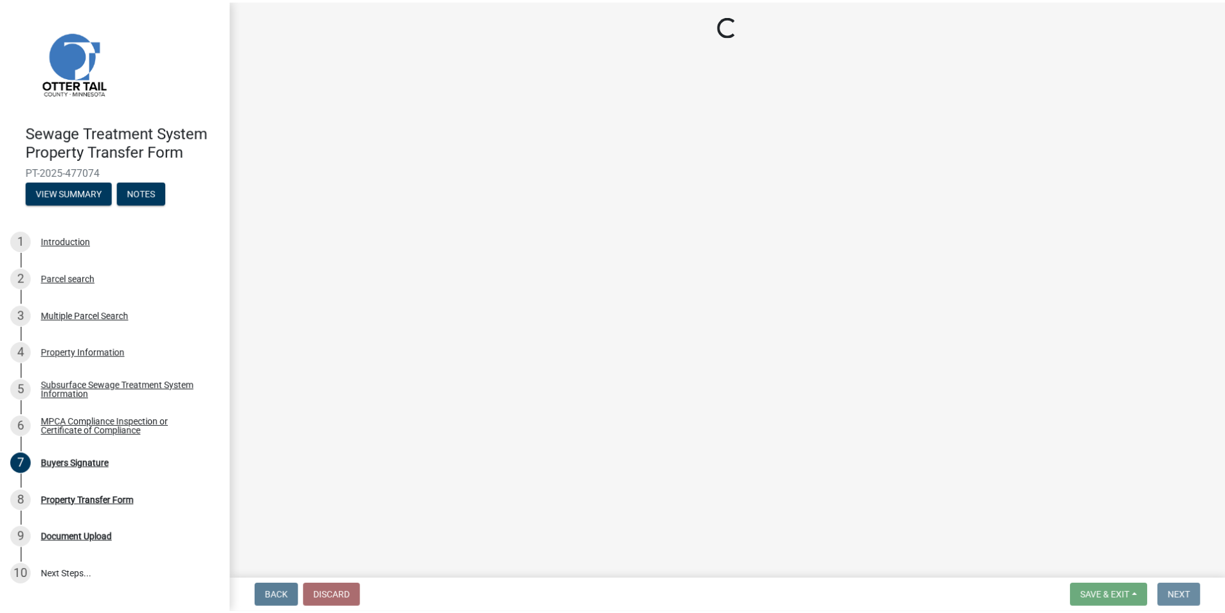
scroll to position [0, 0]
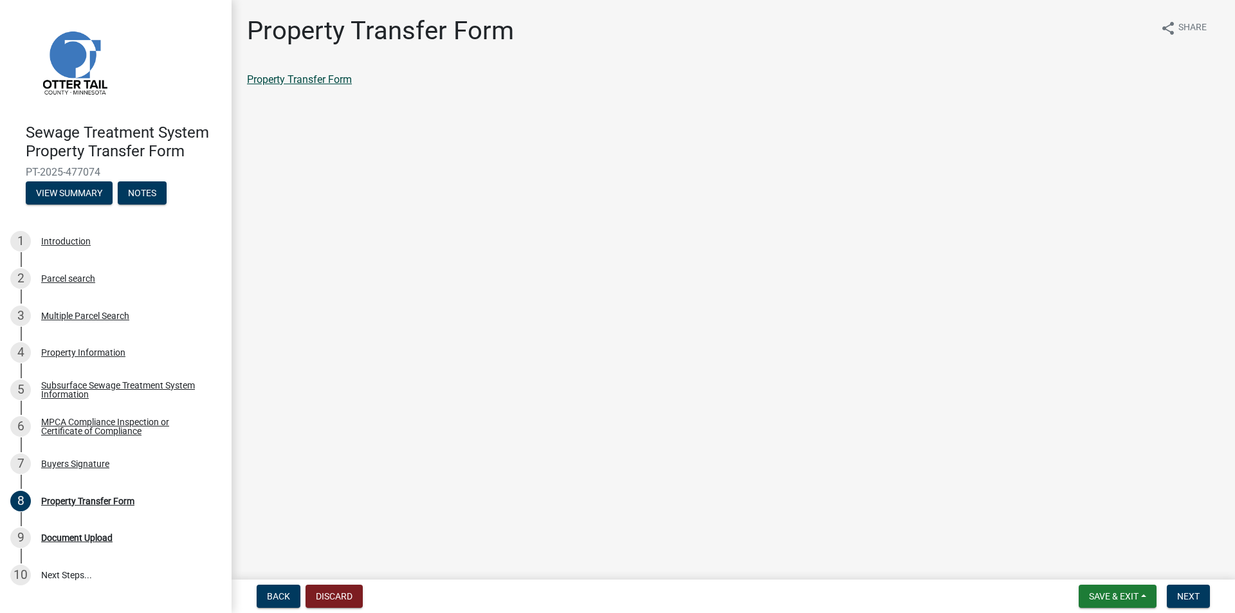
click at [291, 77] on link "Property Transfer Form" at bounding box center [299, 79] width 105 height 12
click at [1195, 590] on button "Next" at bounding box center [1188, 596] width 43 height 23
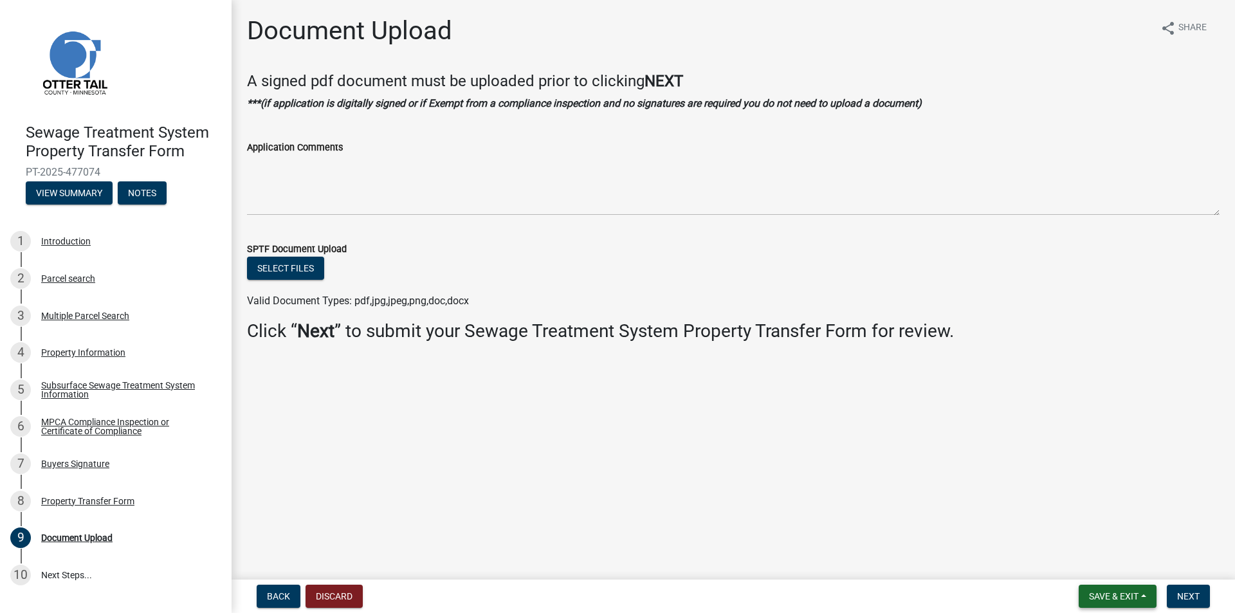
click at [1130, 598] on span "Save & Exit" at bounding box center [1114, 596] width 50 height 10
click at [1108, 556] on button "Save & Exit" at bounding box center [1105, 562] width 103 height 31
